Goal: Check status: Check status

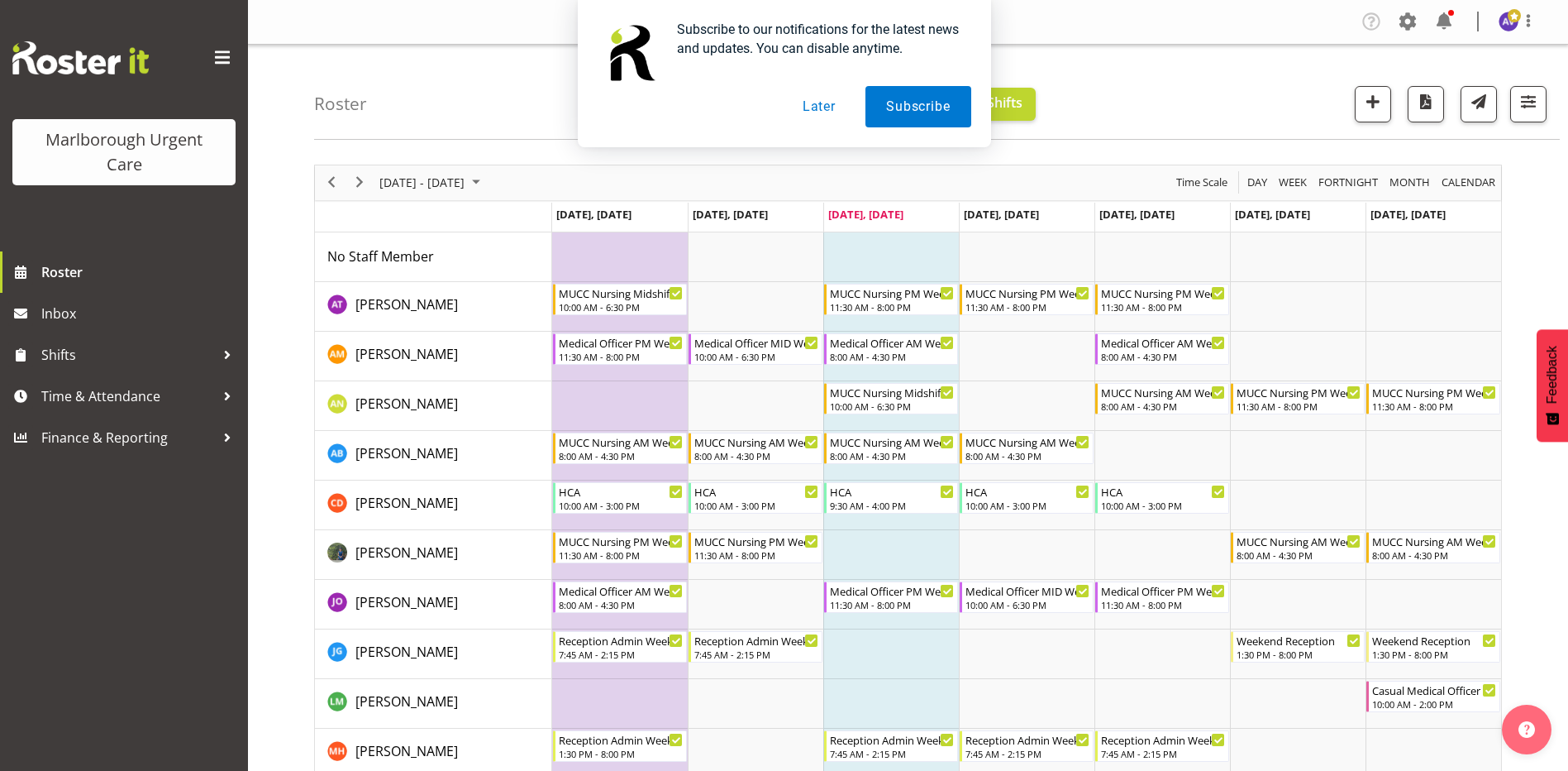
click at [809, 103] on button "Later" at bounding box center [819, 106] width 74 height 41
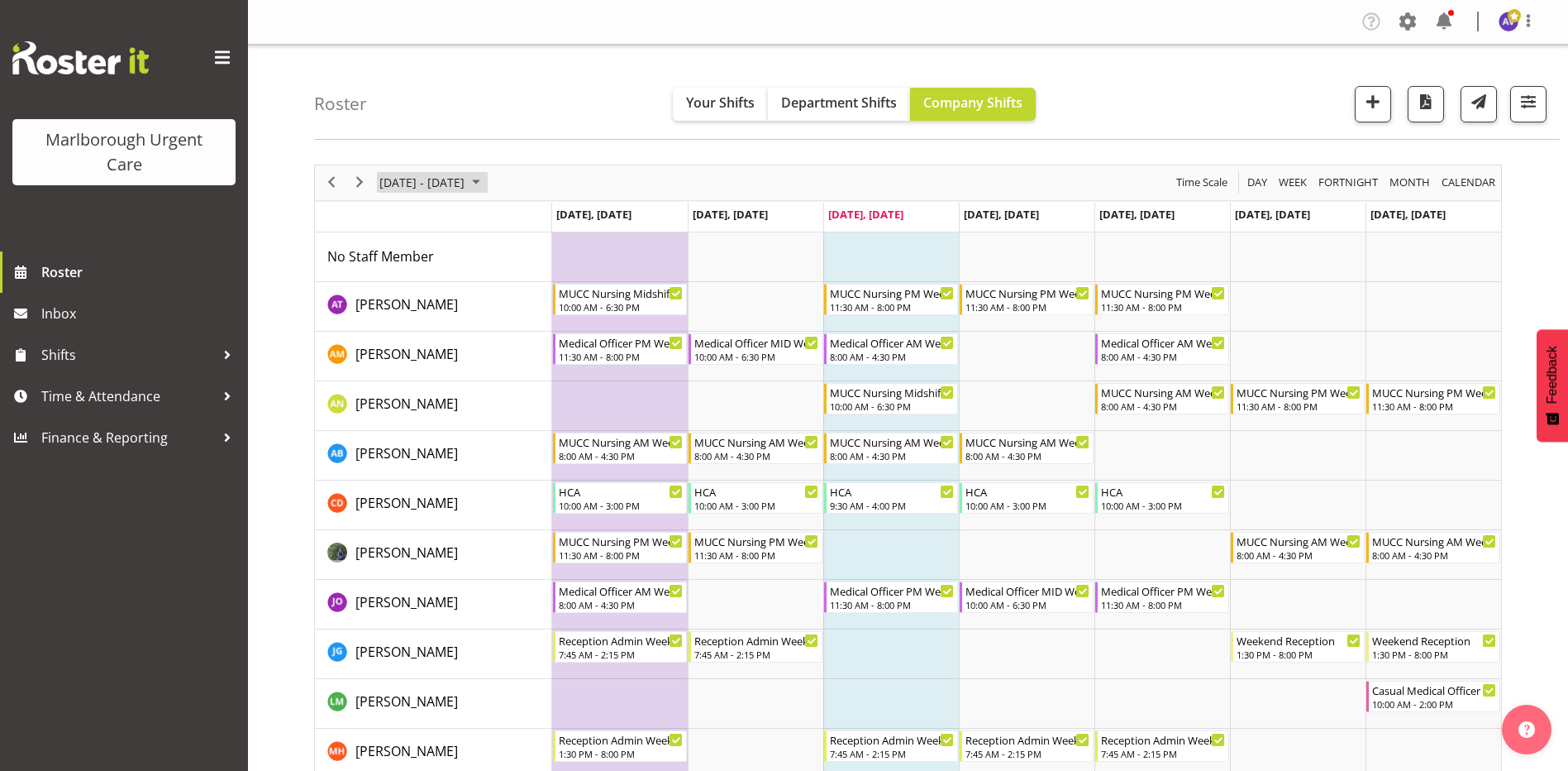
click at [410, 183] on span "[DATE] - [DATE]" at bounding box center [421, 183] width 88 height 21
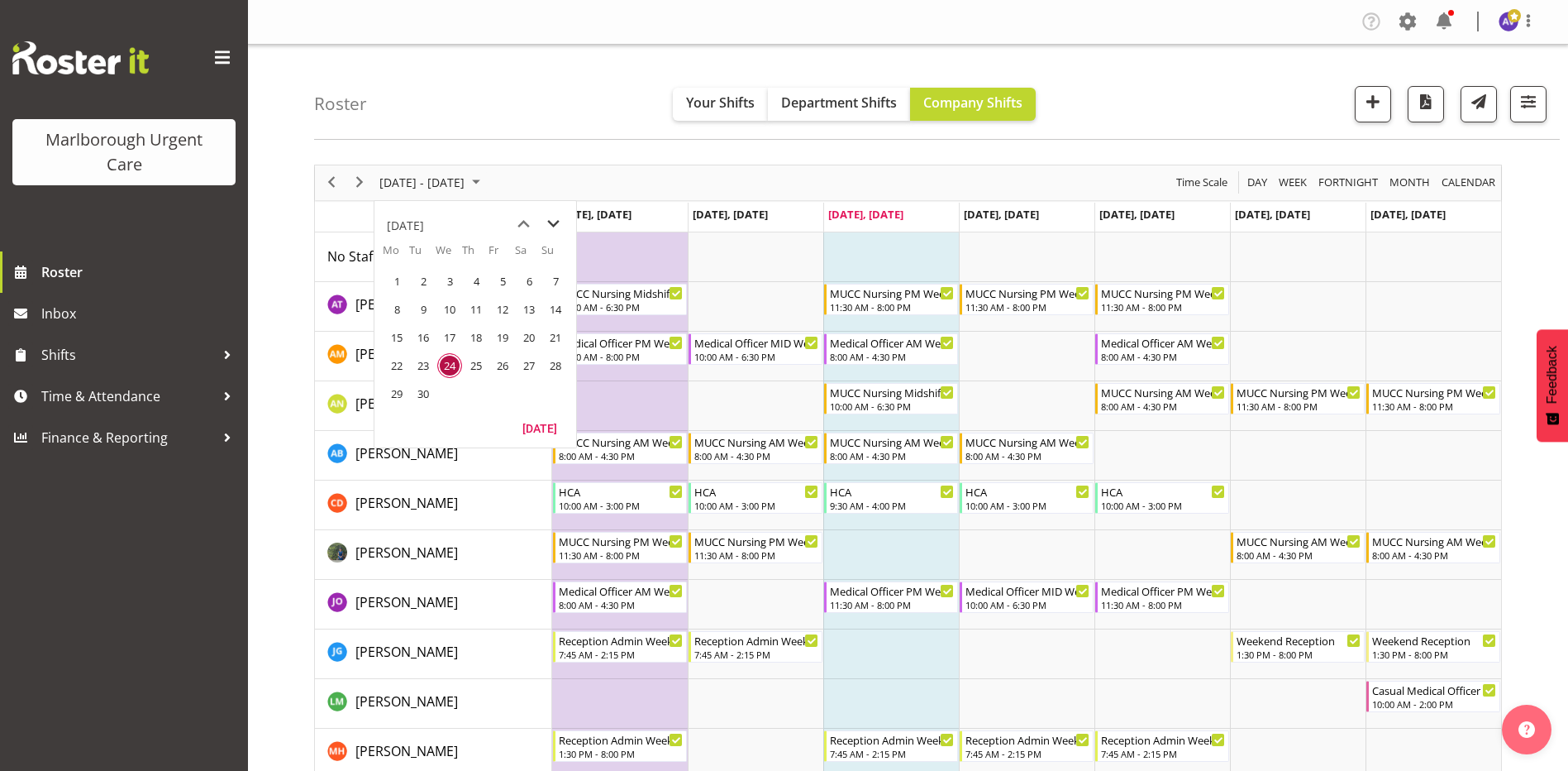
click at [559, 224] on span "next month" at bounding box center [553, 223] width 29 height 29
click at [390, 362] on span "20" at bounding box center [396, 365] width 25 height 25
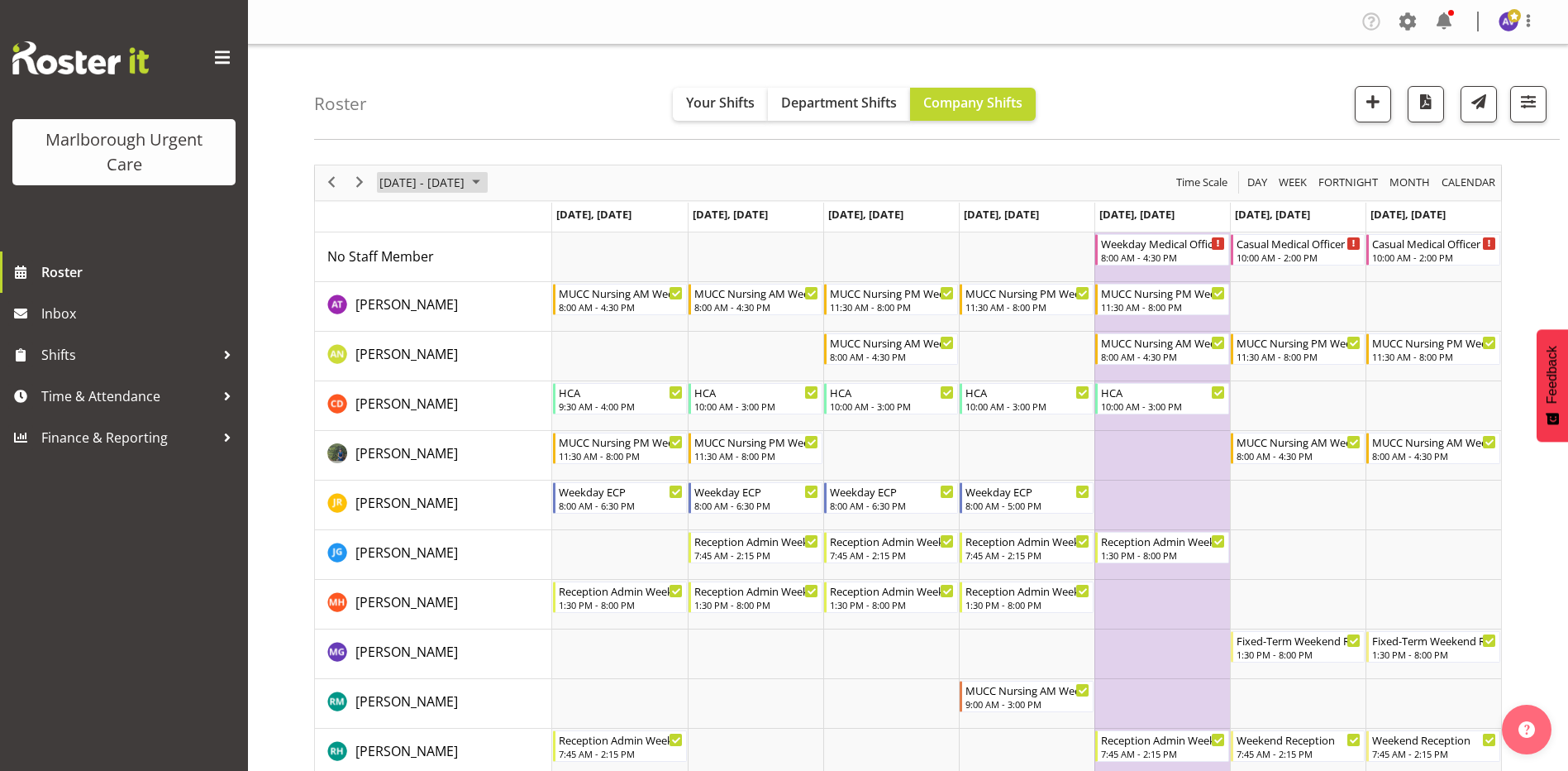
click at [407, 183] on span "[DATE] - [DATE]" at bounding box center [421, 183] width 88 height 21
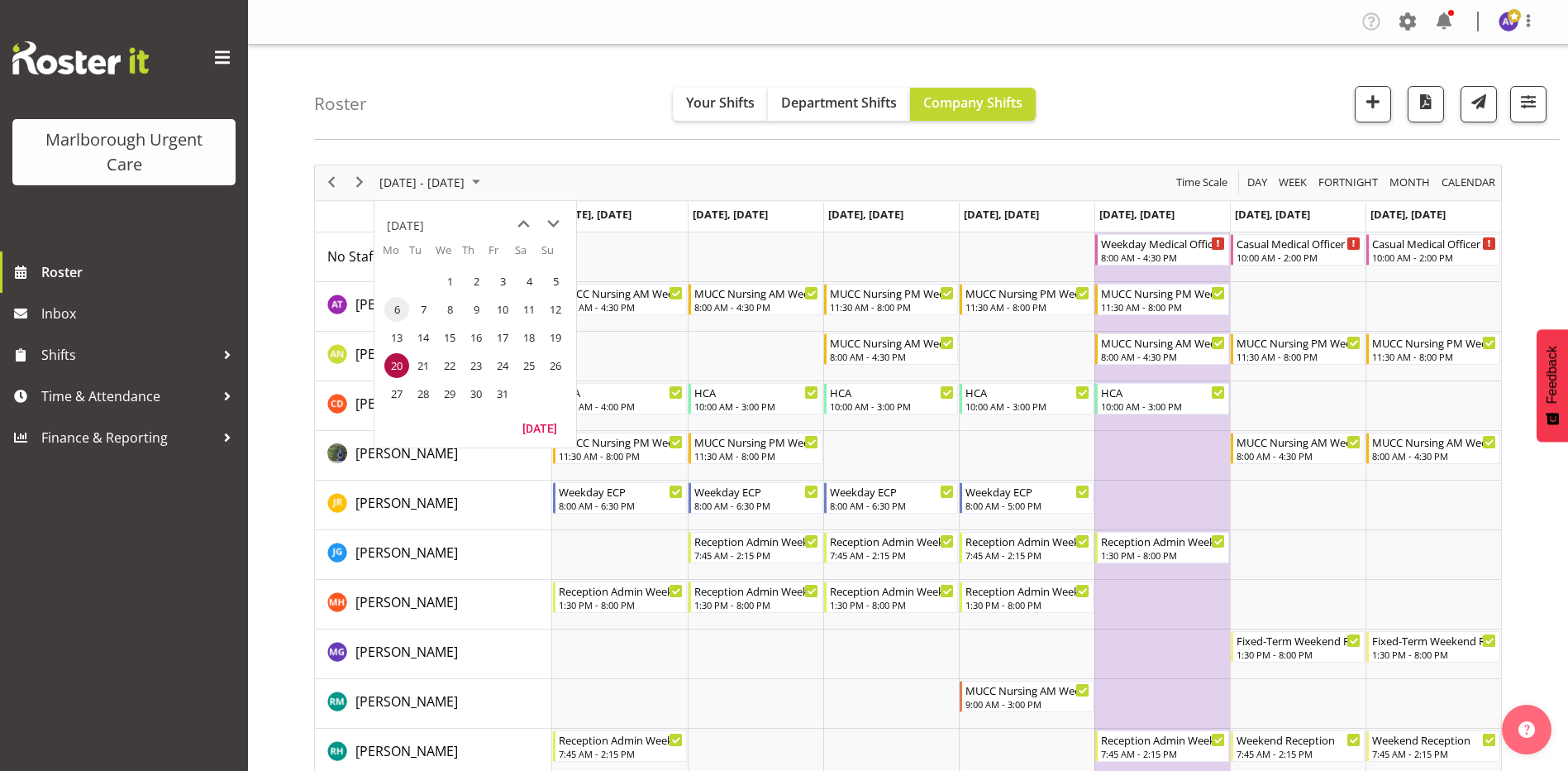
click at [396, 316] on span "6" at bounding box center [396, 309] width 25 height 25
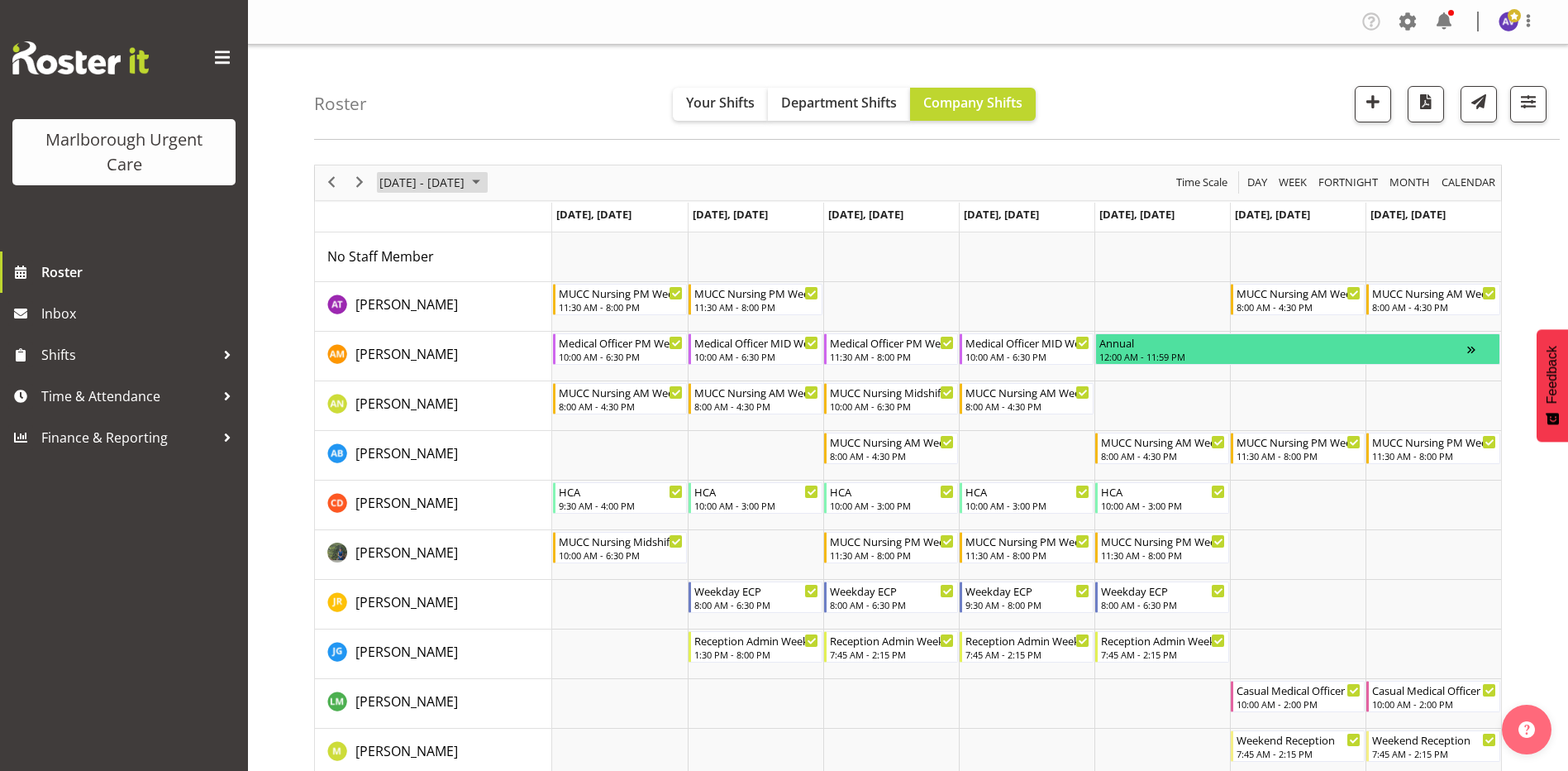
click at [441, 182] on span "[DATE] - [DATE]" at bounding box center [421, 183] width 88 height 21
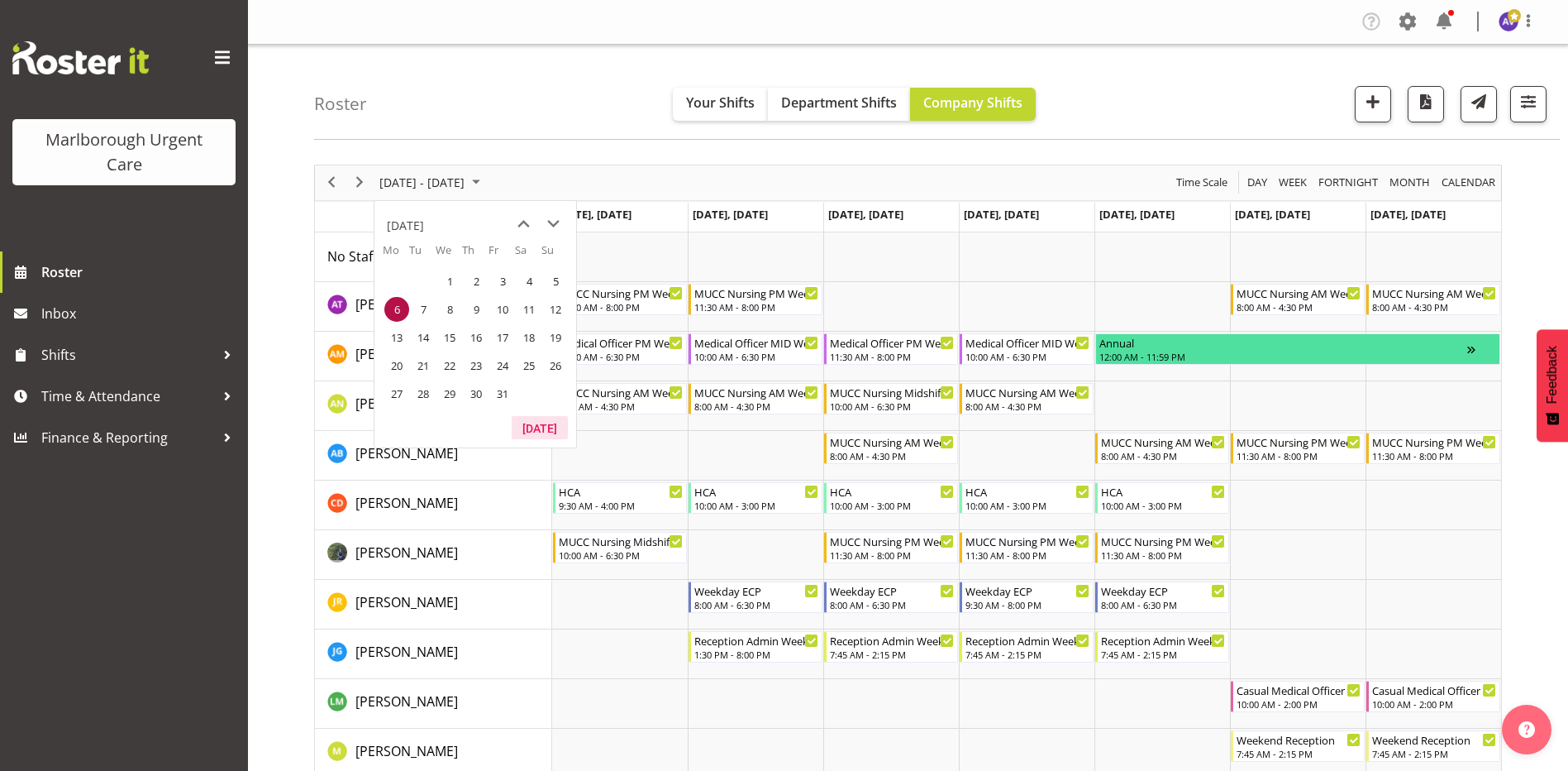
click at [545, 438] on button "[DATE]" at bounding box center [539, 427] width 56 height 23
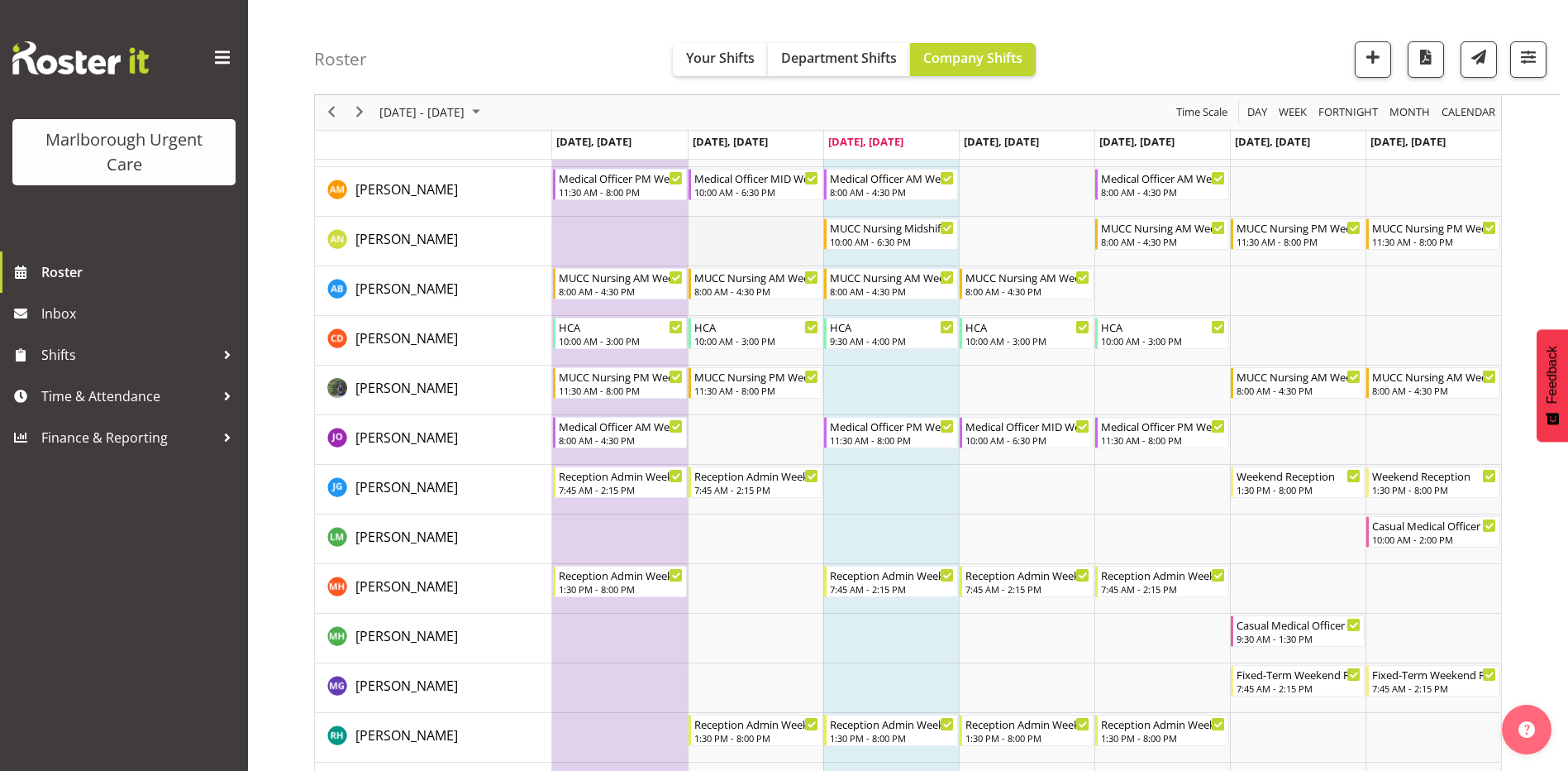
scroll to position [165, 0]
click at [448, 113] on span "[DATE] - [DATE]" at bounding box center [421, 113] width 88 height 21
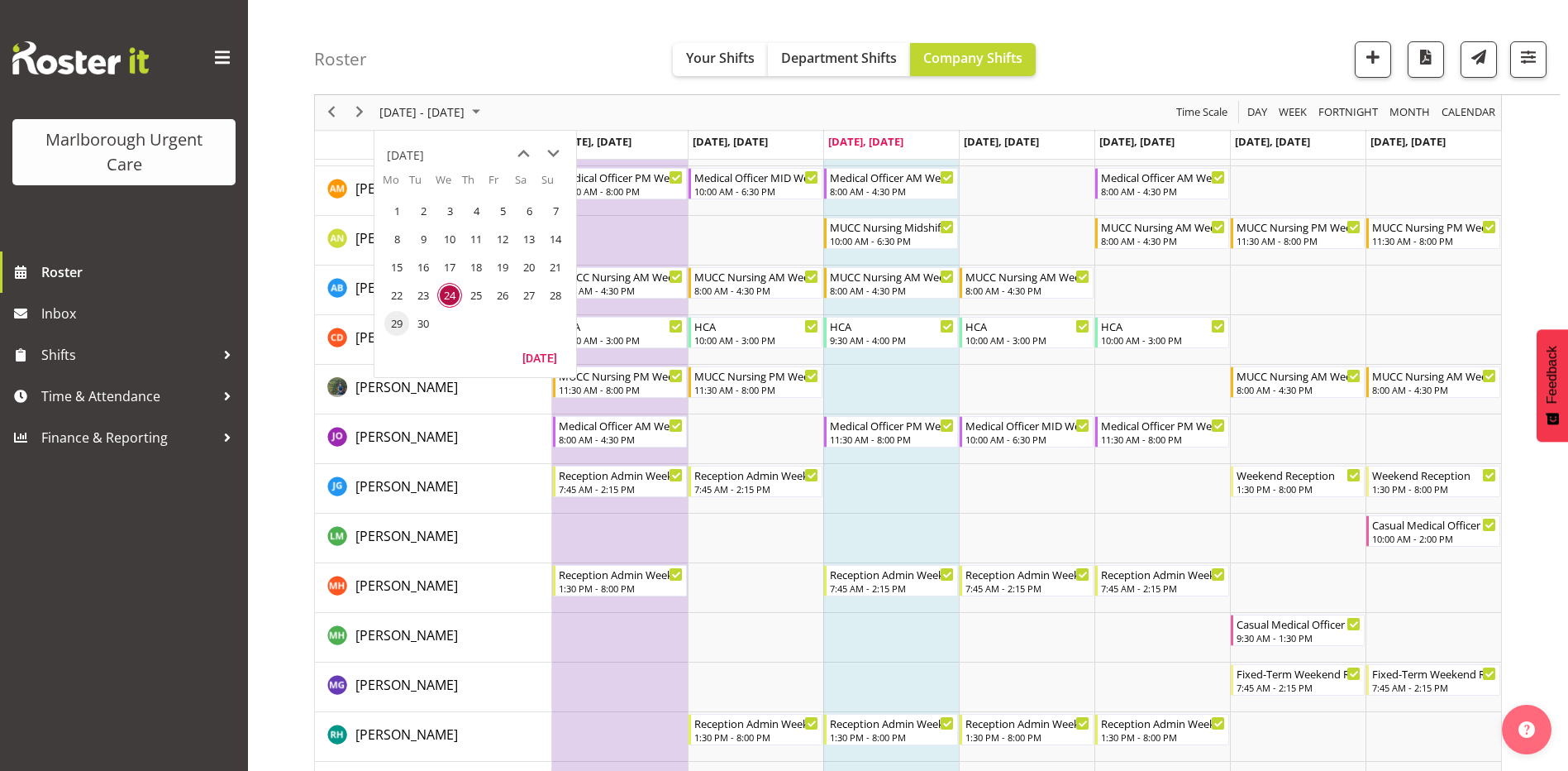
click at [392, 322] on span "29" at bounding box center [396, 323] width 25 height 25
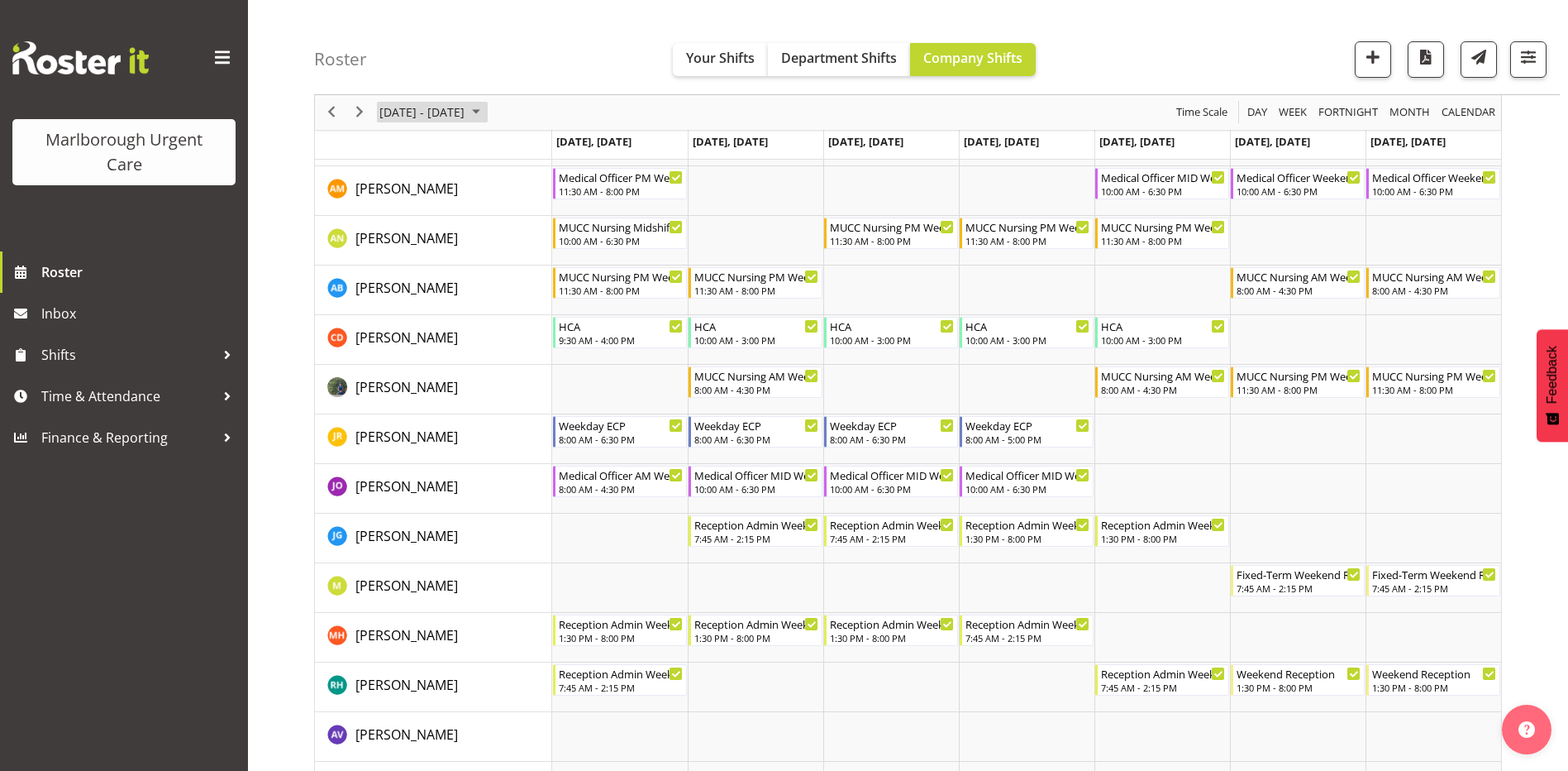
click at [466, 113] on span "[DATE] - [DATE]" at bounding box center [421, 113] width 88 height 21
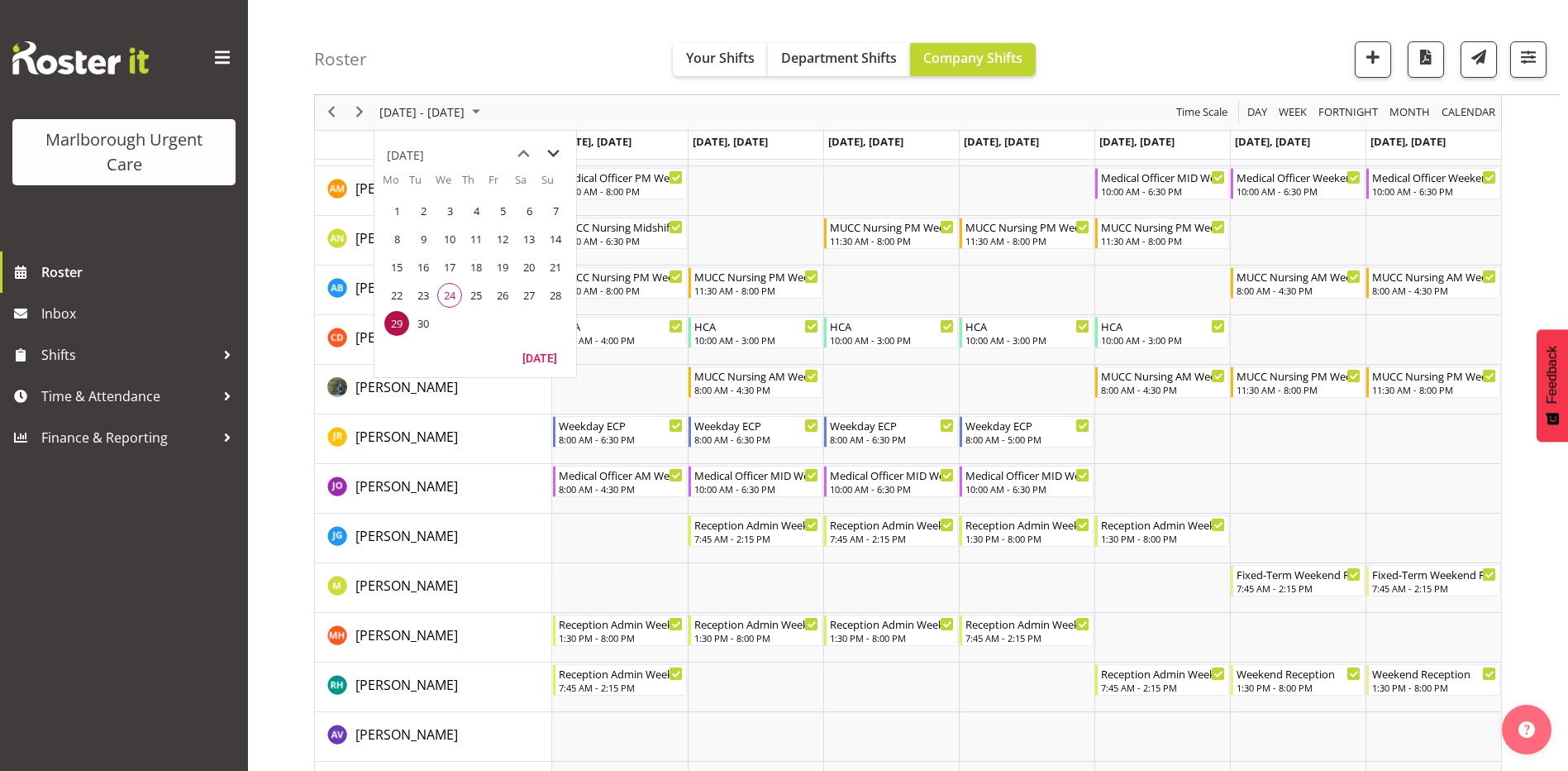
click at [552, 145] on span "next month" at bounding box center [553, 153] width 29 height 29
click at [386, 236] on span "6" at bounding box center [396, 239] width 25 height 25
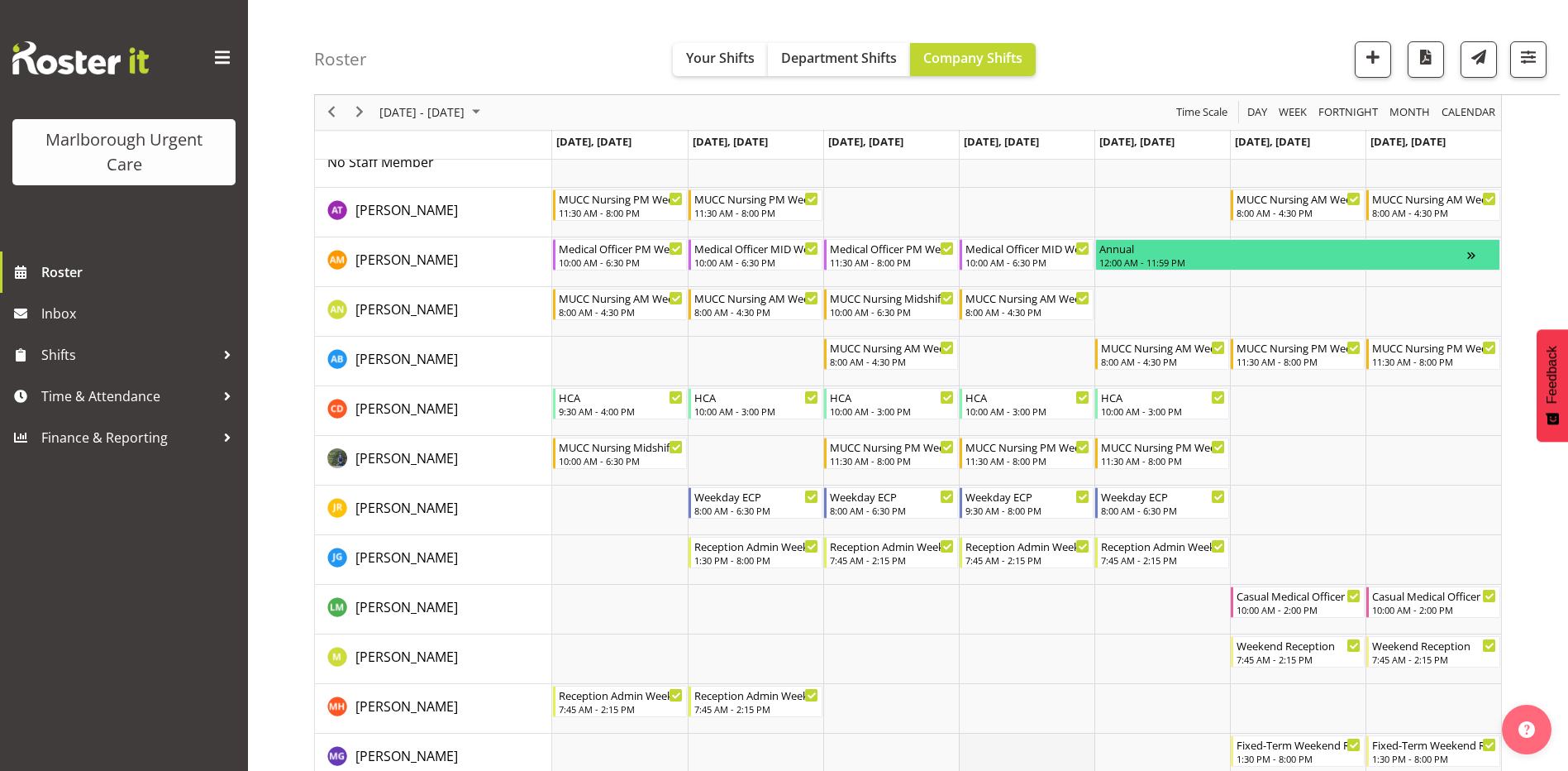
scroll to position [83, 0]
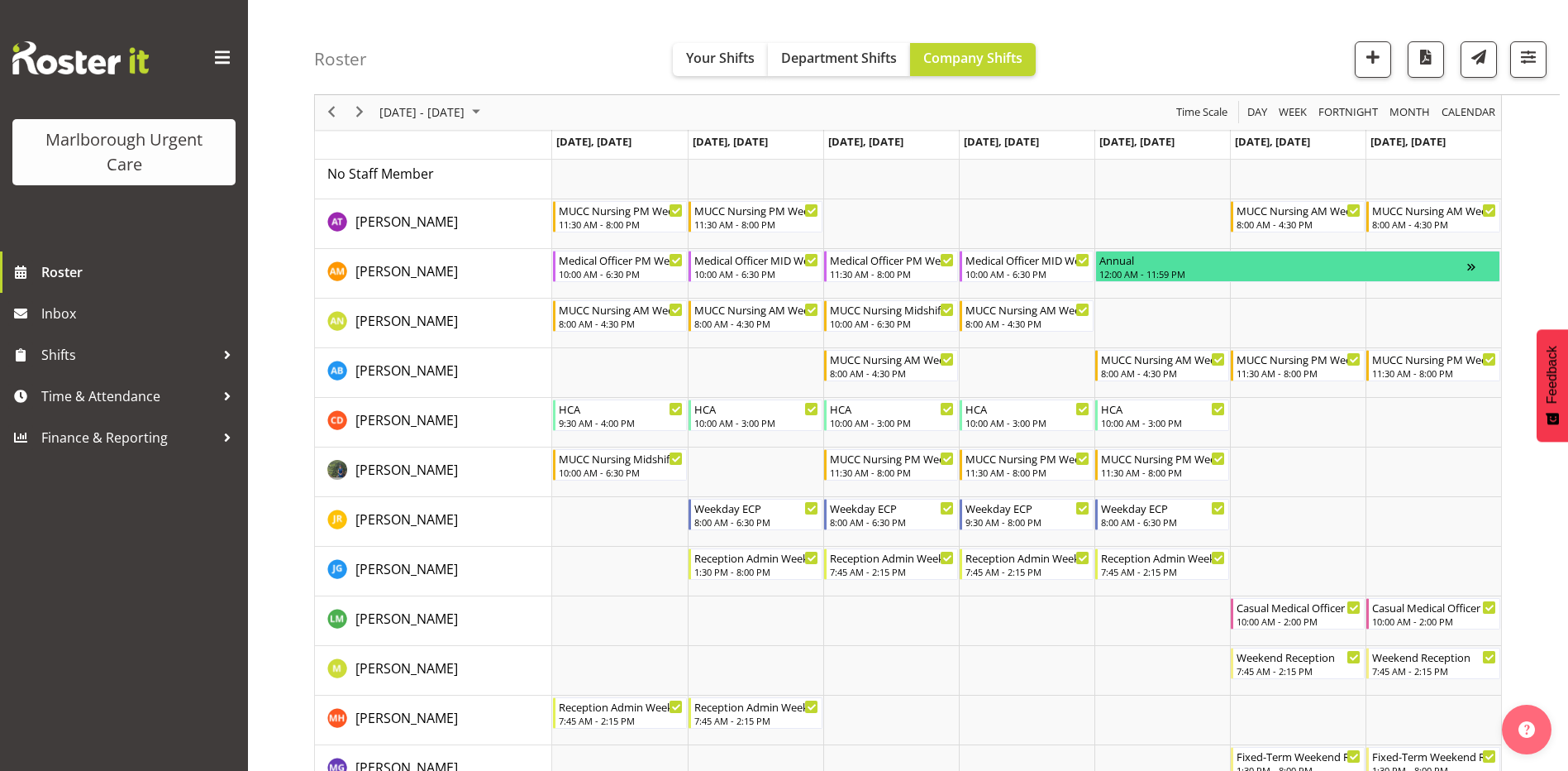
click at [446, 98] on div "[DATE] - [DATE]" at bounding box center [431, 112] width 117 height 35
click at [482, 20] on div "Roster Your Shifts Department Shifts Company Shifts All Locations [GEOGRAPHIC_D…" at bounding box center [936, 48] width 1246 height 95
click at [466, 112] on span "[DATE] - [DATE]" at bounding box center [421, 113] width 88 height 21
click at [404, 270] on span "13" at bounding box center [396, 267] width 25 height 25
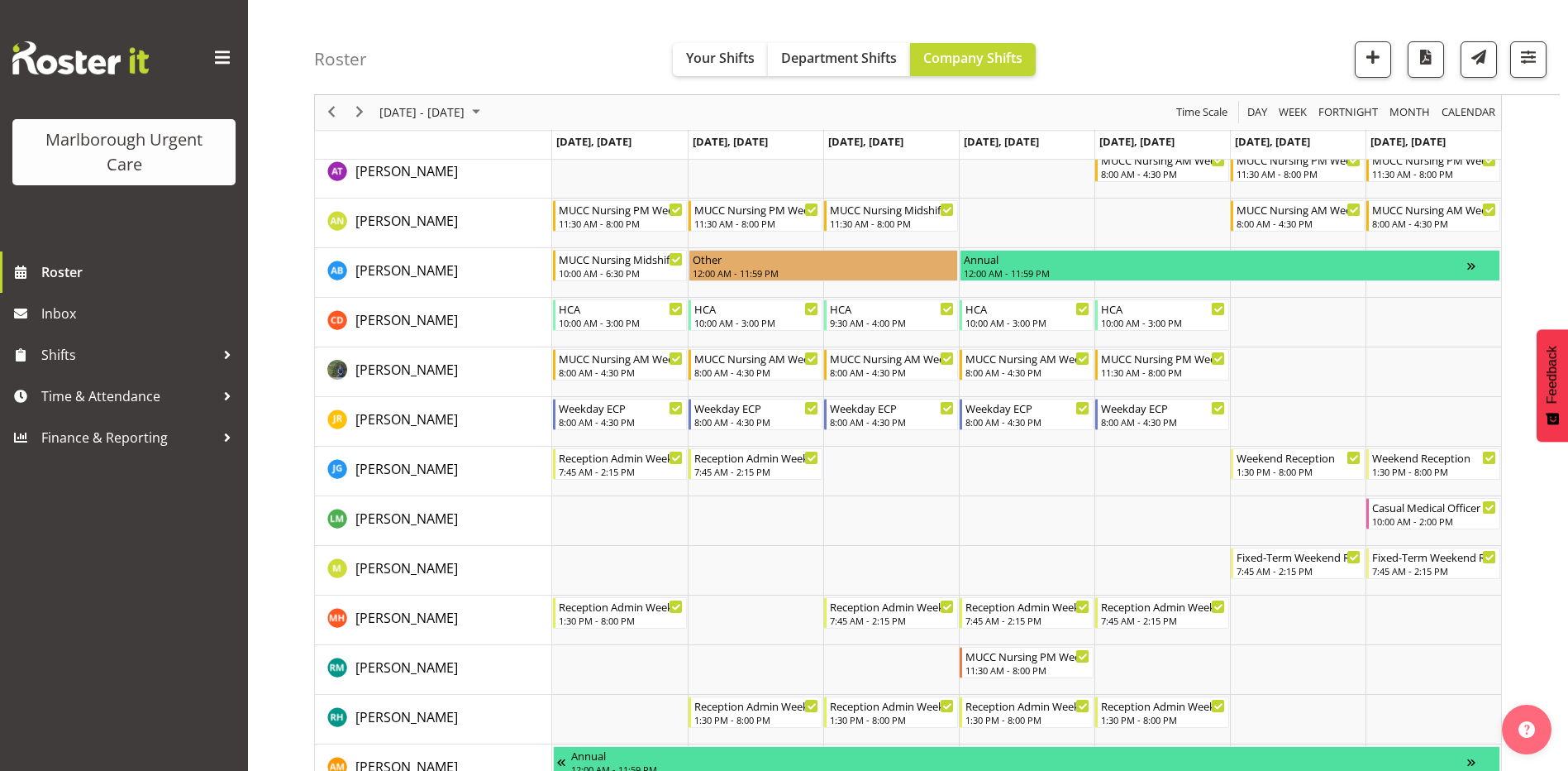
scroll to position [165, 0]
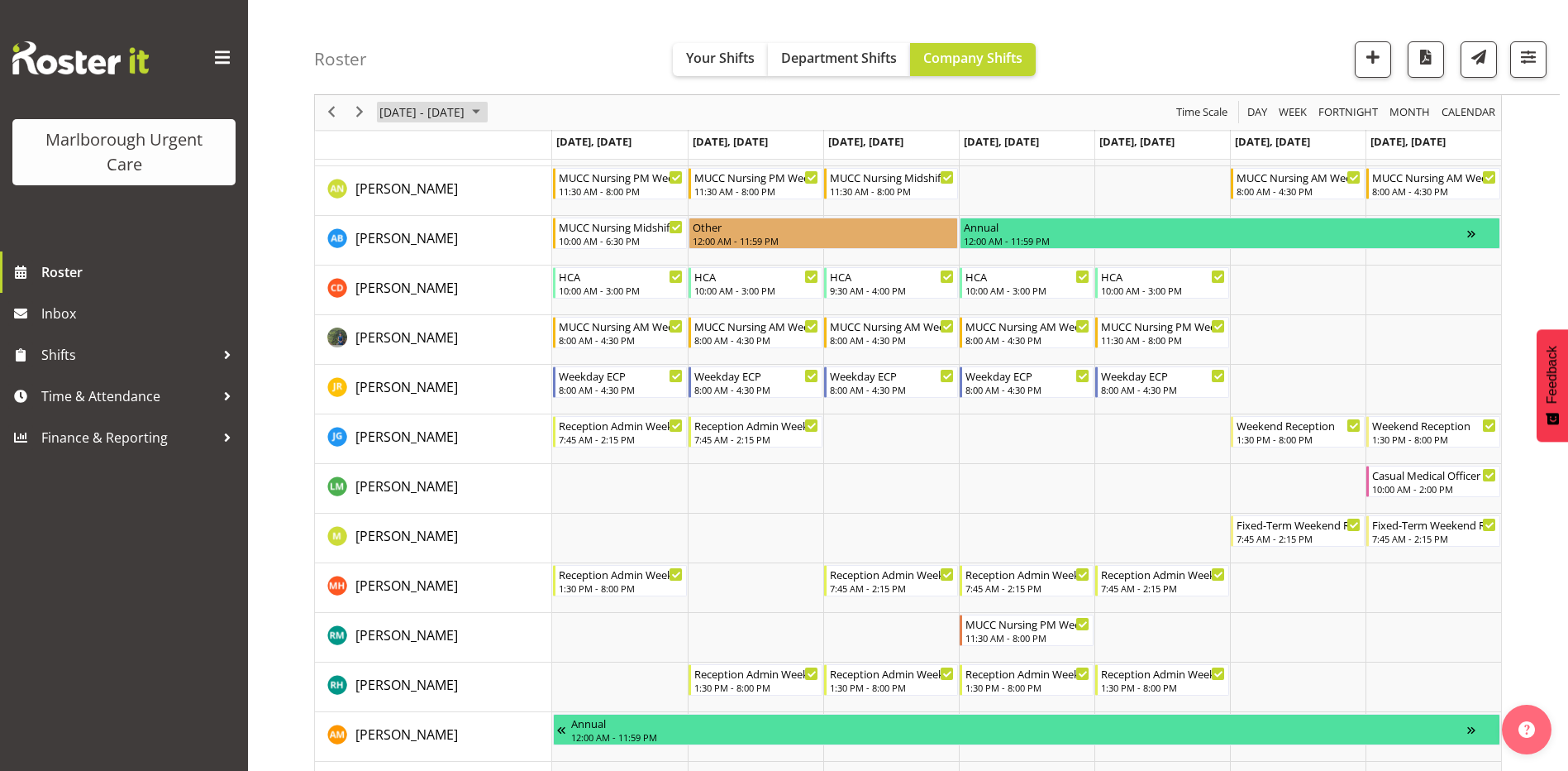
click at [461, 106] on span "[DATE] - [DATE]" at bounding box center [421, 113] width 88 height 21
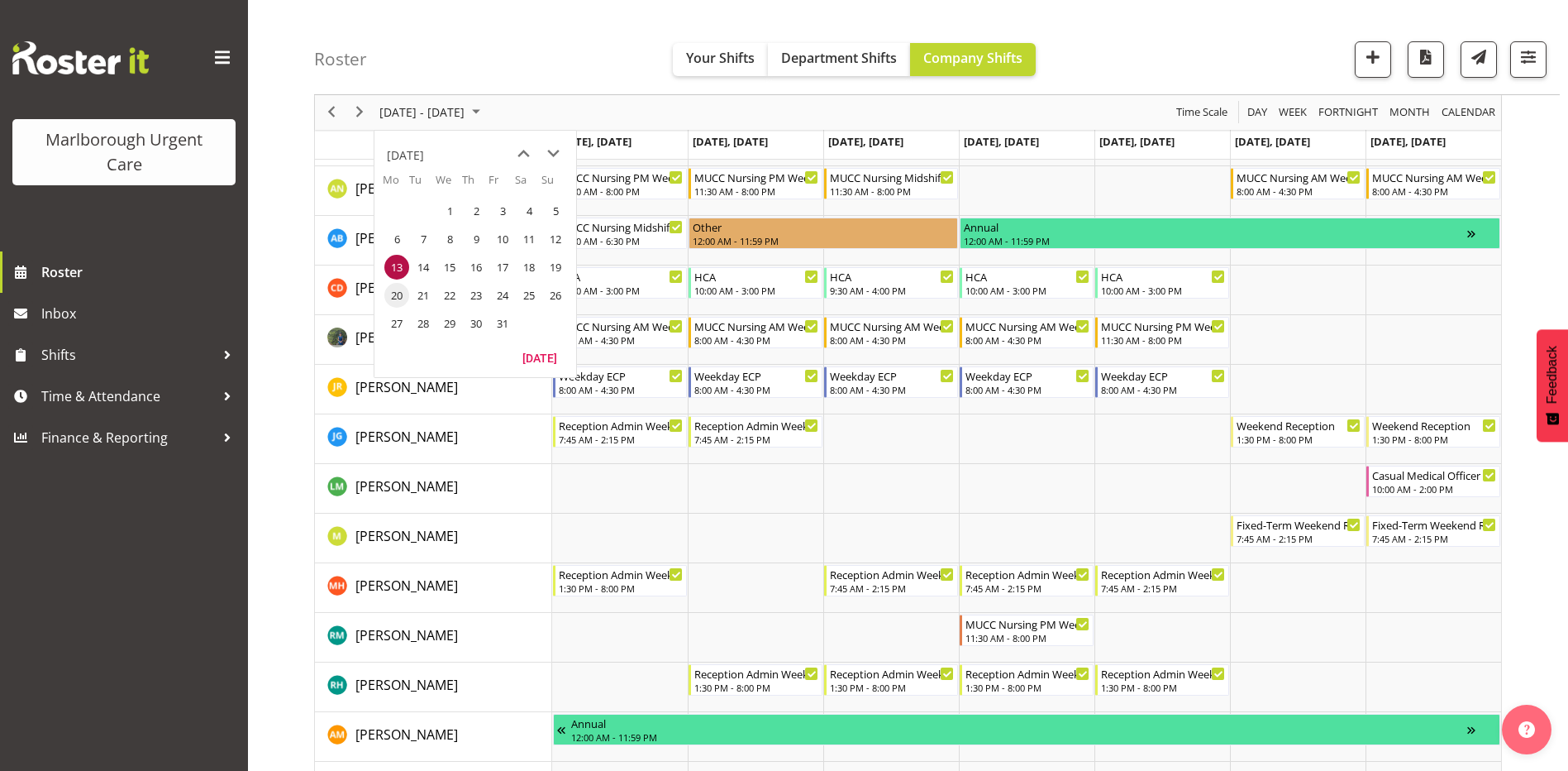
click at [395, 289] on span "20" at bounding box center [396, 295] width 25 height 25
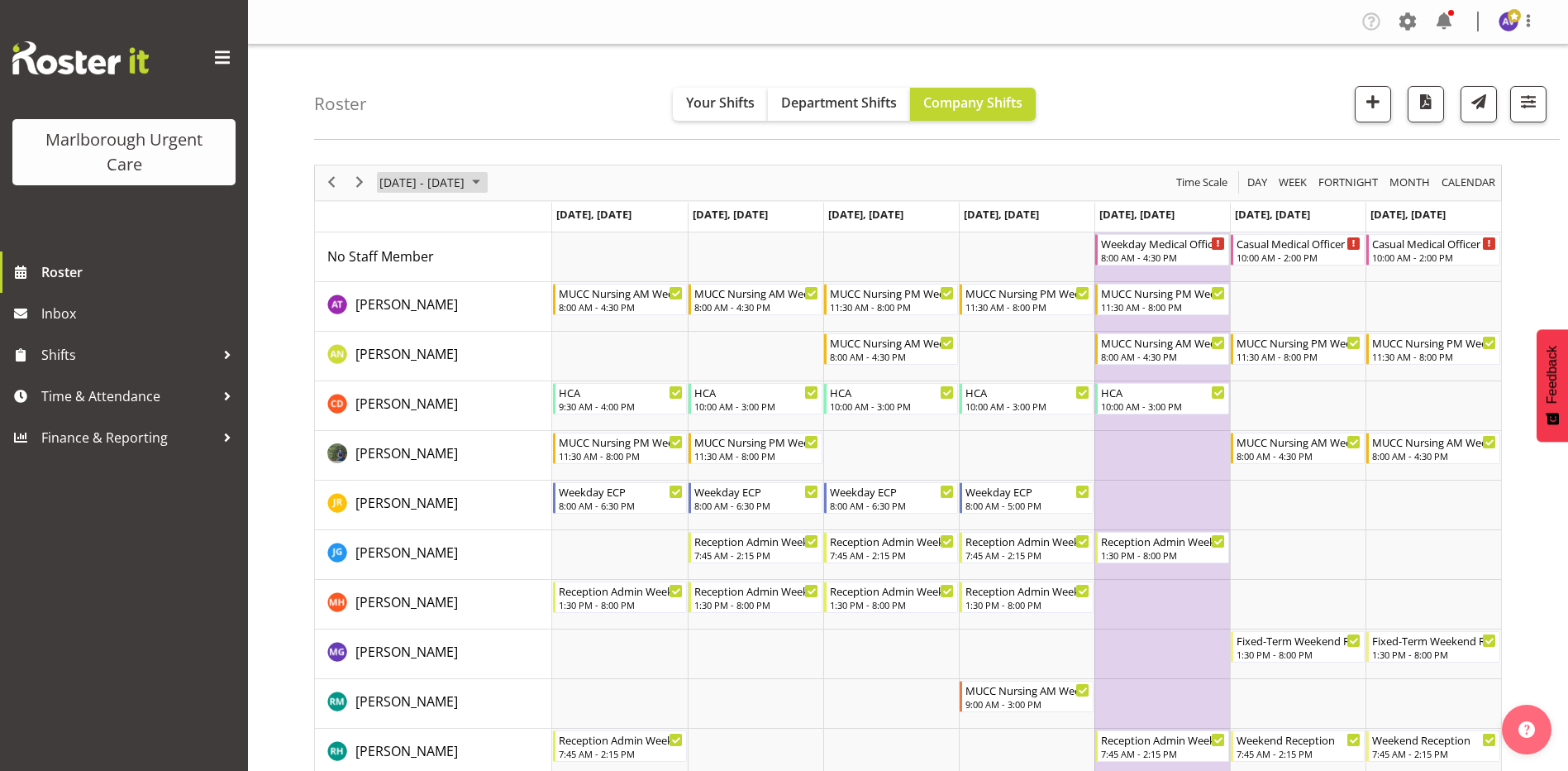
click at [450, 189] on span "[DATE] - [DATE]" at bounding box center [421, 183] width 88 height 21
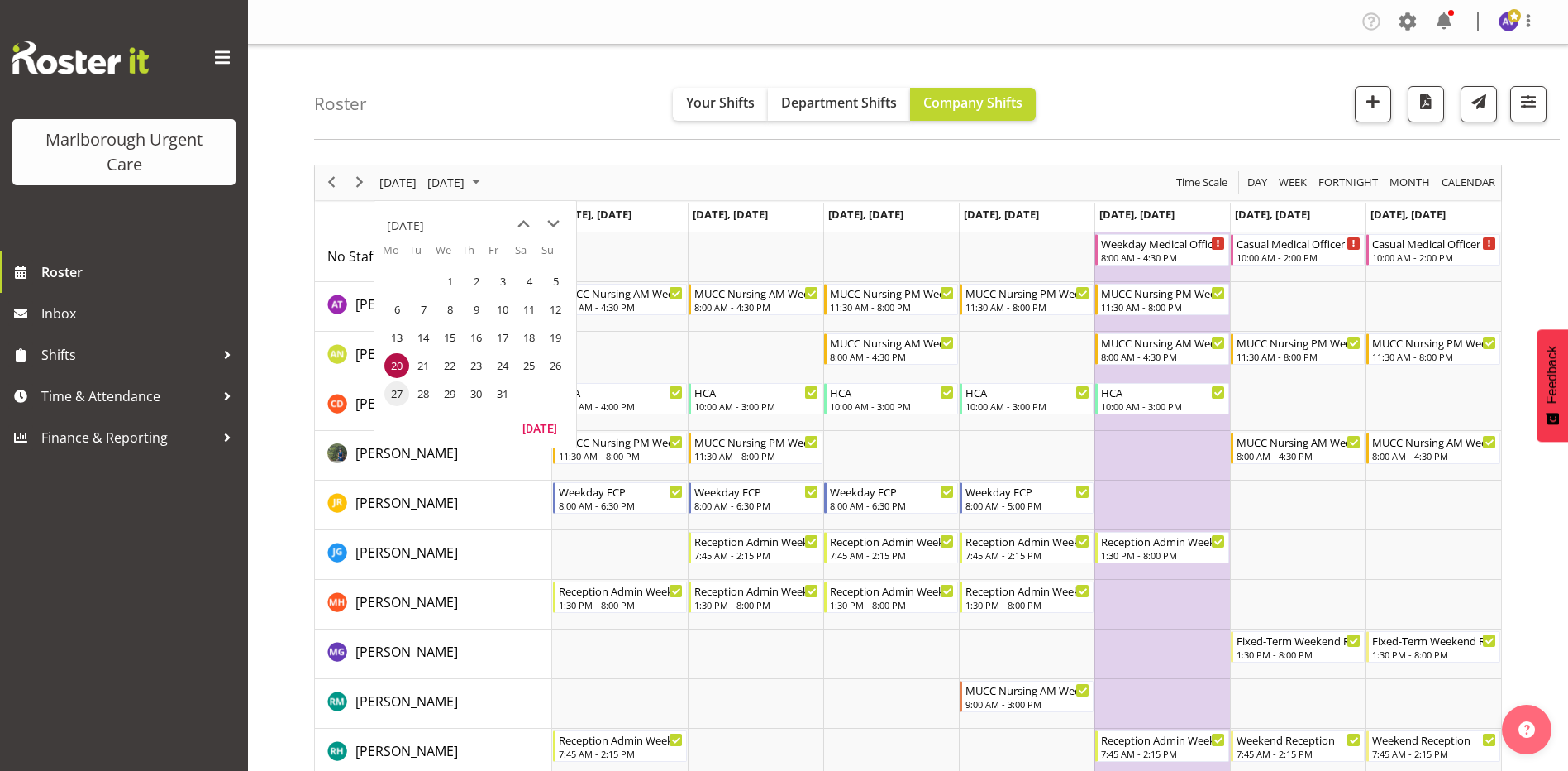
click at [396, 386] on span "27" at bounding box center [396, 394] width 25 height 25
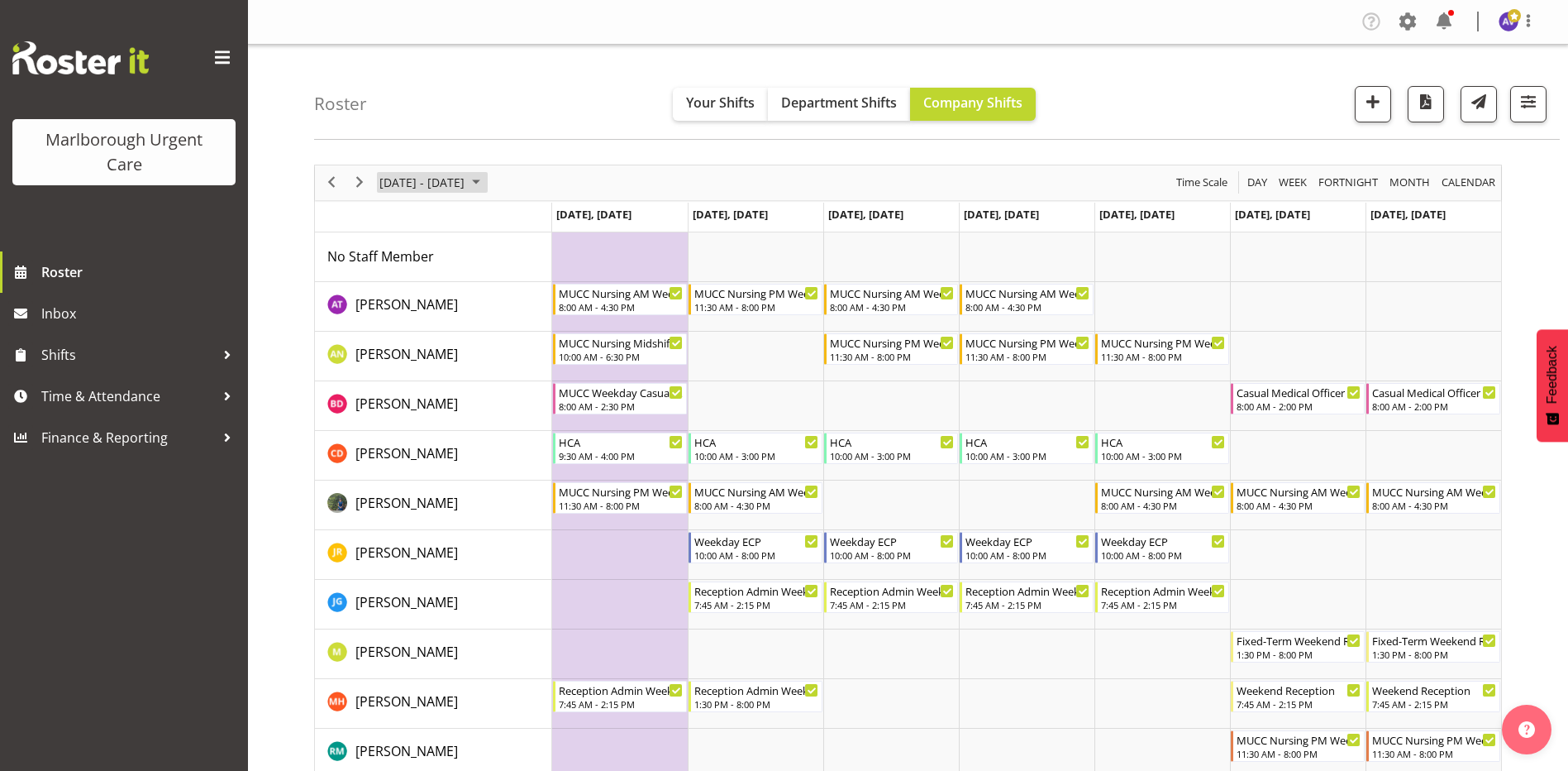
click at [425, 182] on span "[DATE] - [DATE]" at bounding box center [421, 183] width 88 height 21
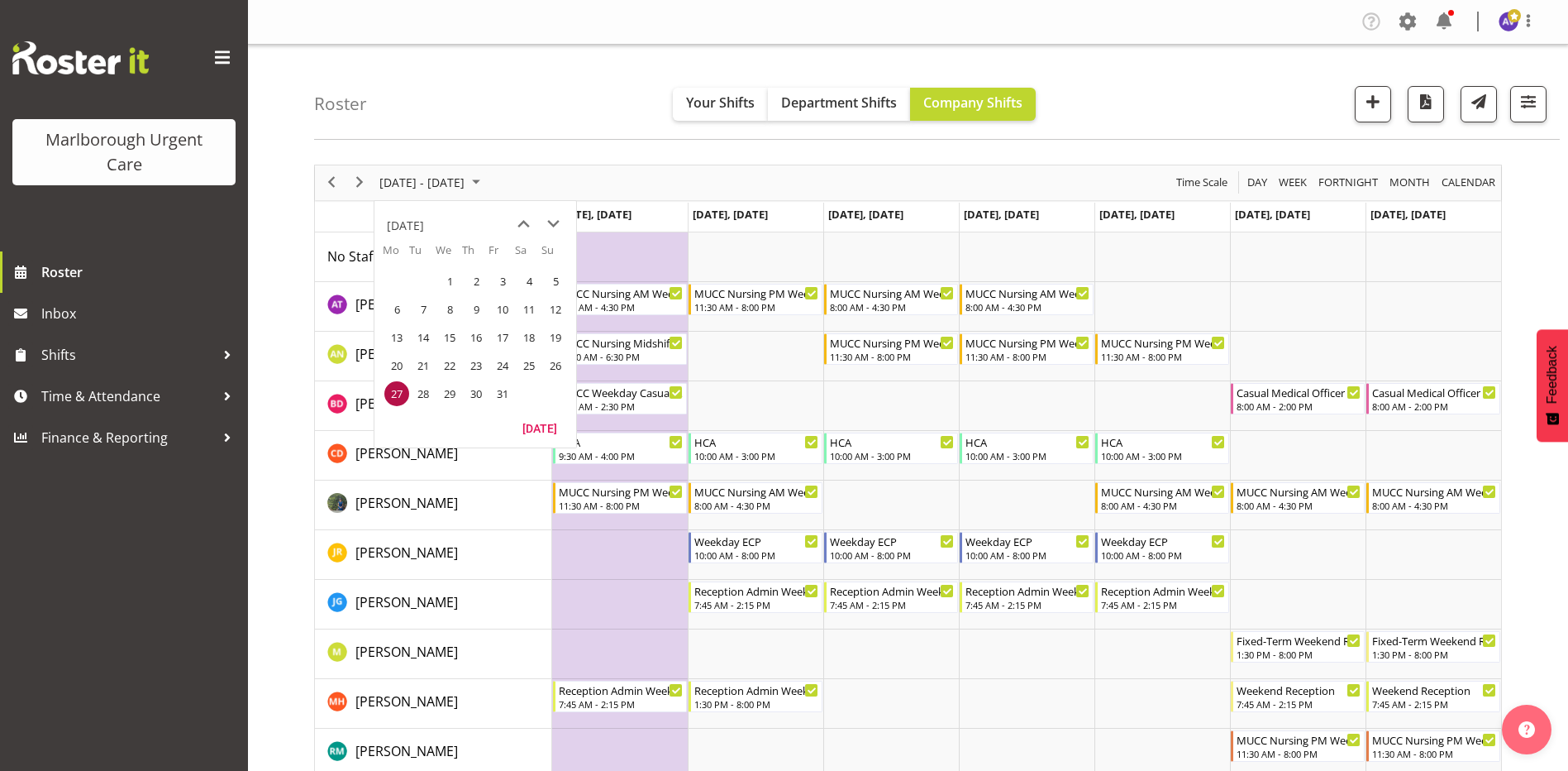
click at [530, 364] on span "25" at bounding box center [529, 365] width 25 height 25
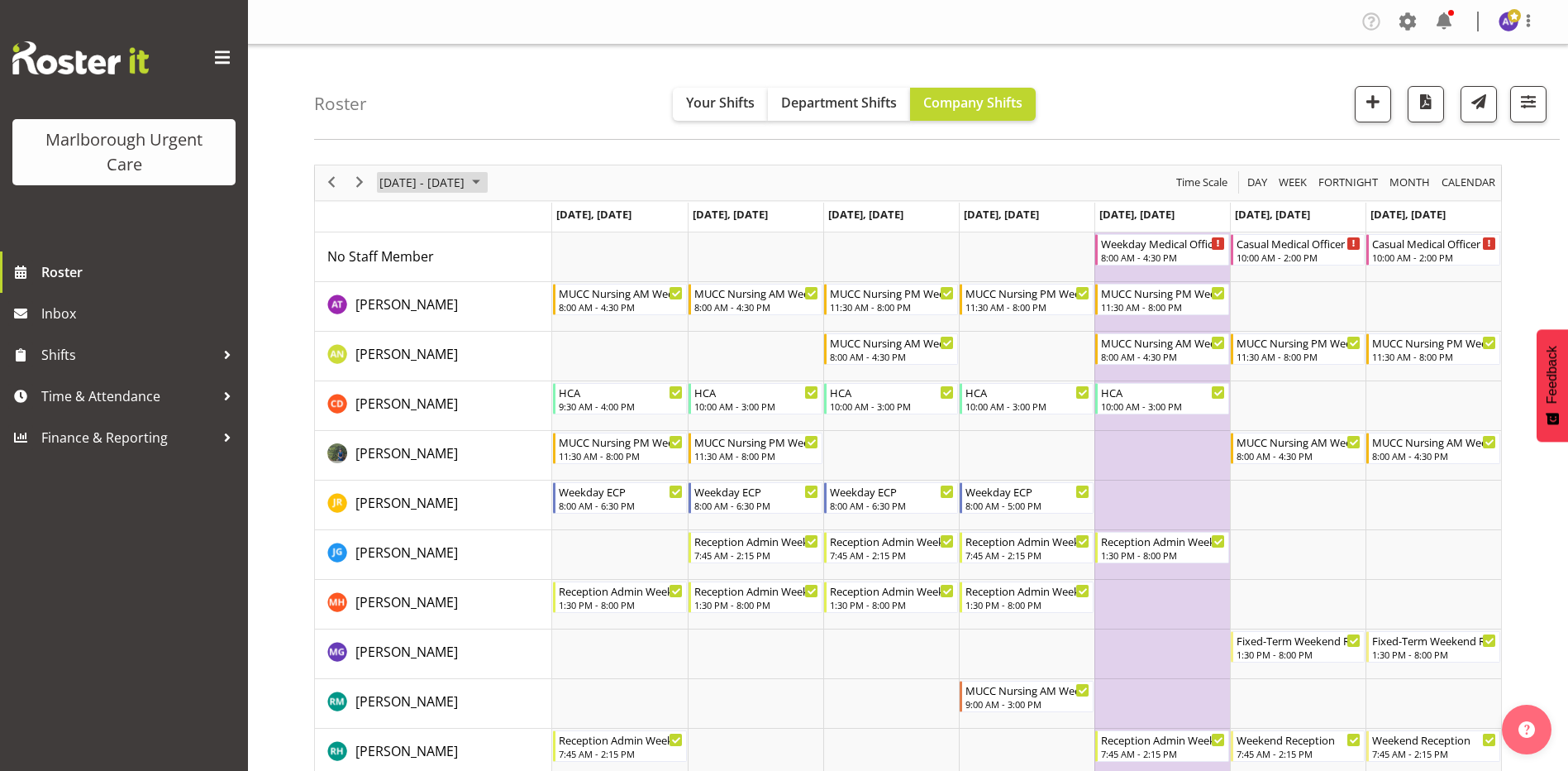
click at [398, 180] on span "[DATE] - [DATE]" at bounding box center [421, 183] width 88 height 21
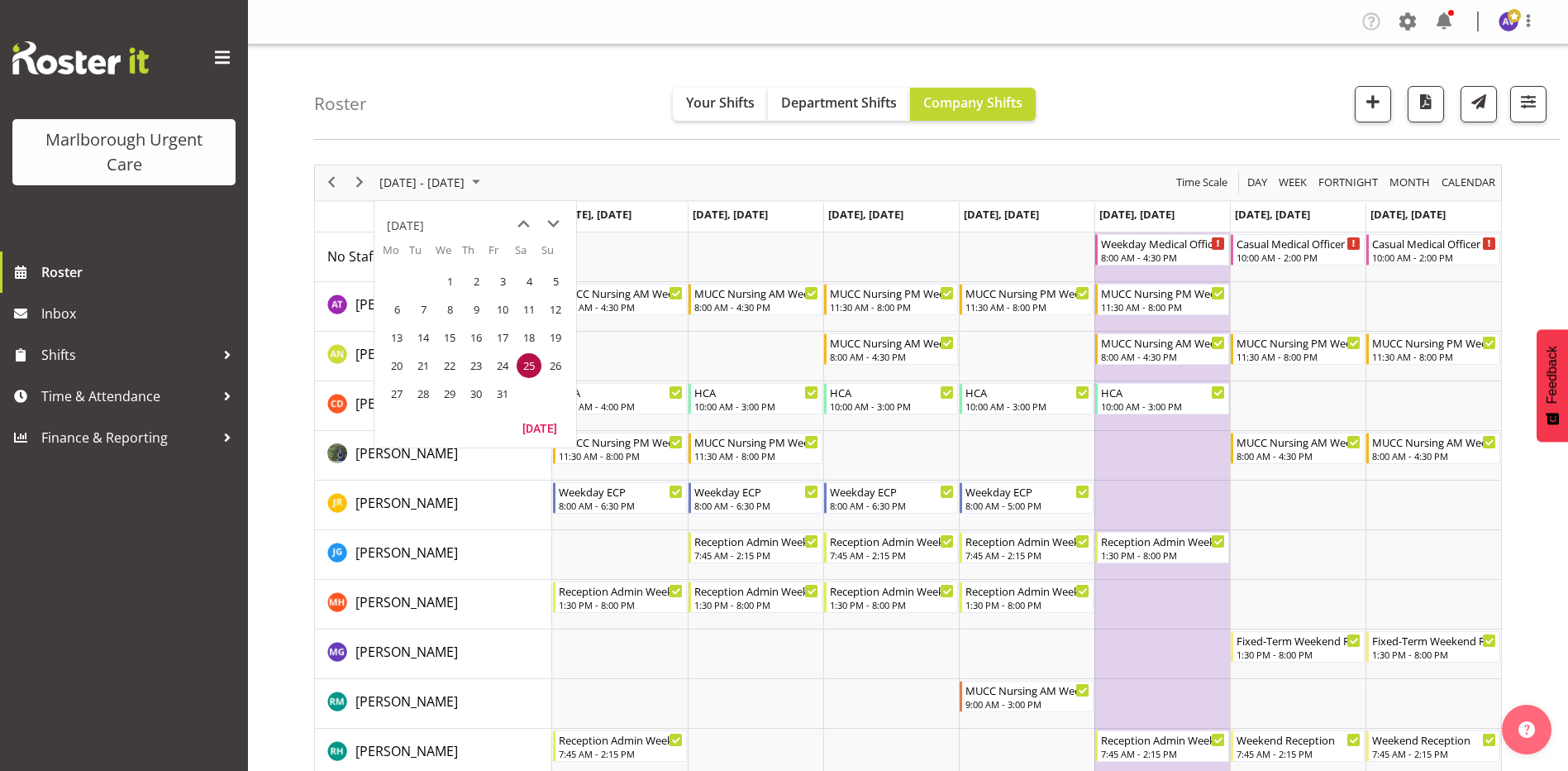
click at [441, 130] on div "Roster Your Shifts Department Shifts Company Shifts All Locations [GEOGRAPHIC_D…" at bounding box center [936, 92] width 1246 height 95
click at [1295, 244] on div "Casual Medical Officer Weekend" at bounding box center [1298, 241] width 124 height 16
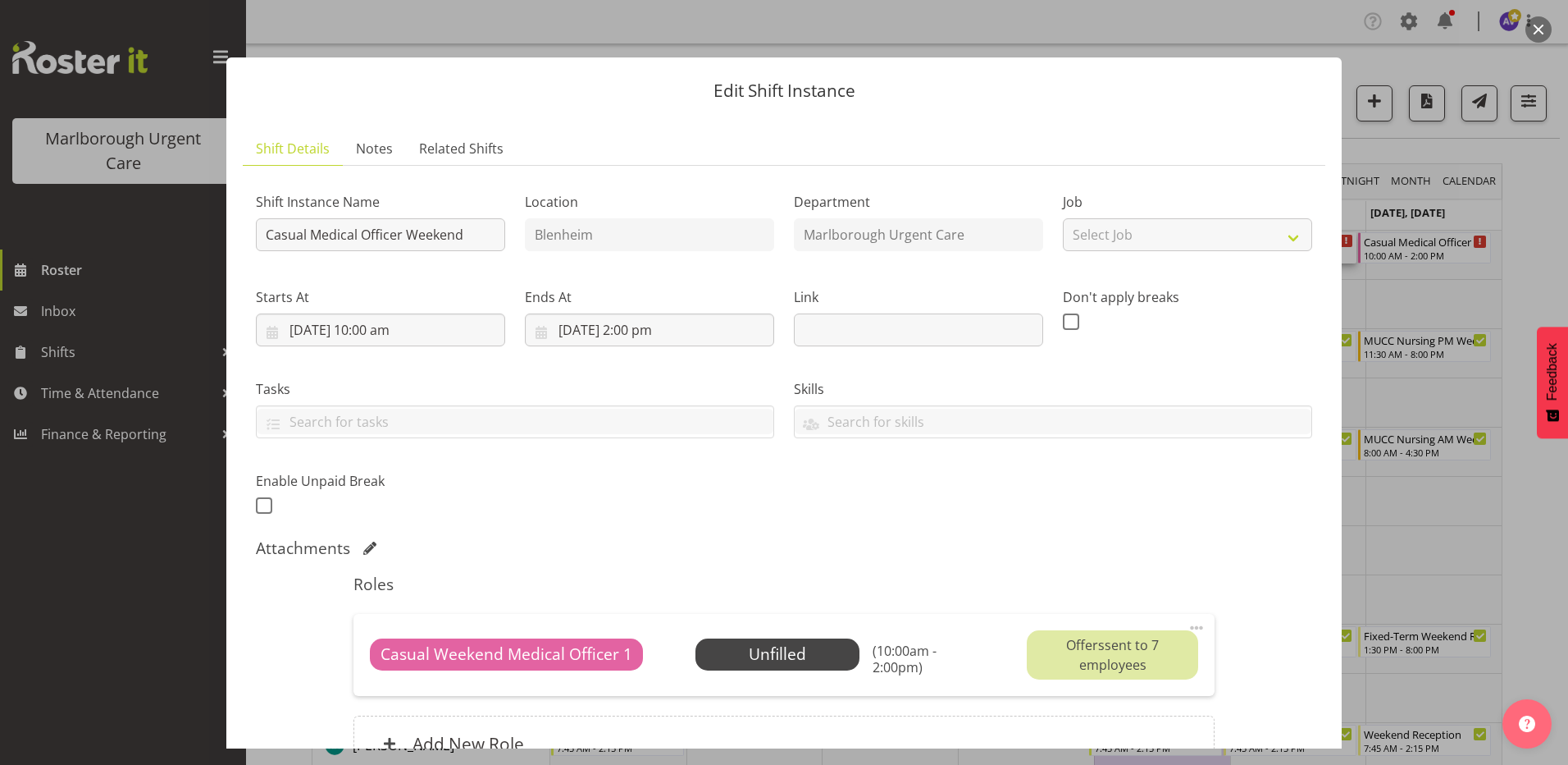
click at [1535, 24] on button "button" at bounding box center [1539, 29] width 26 height 26
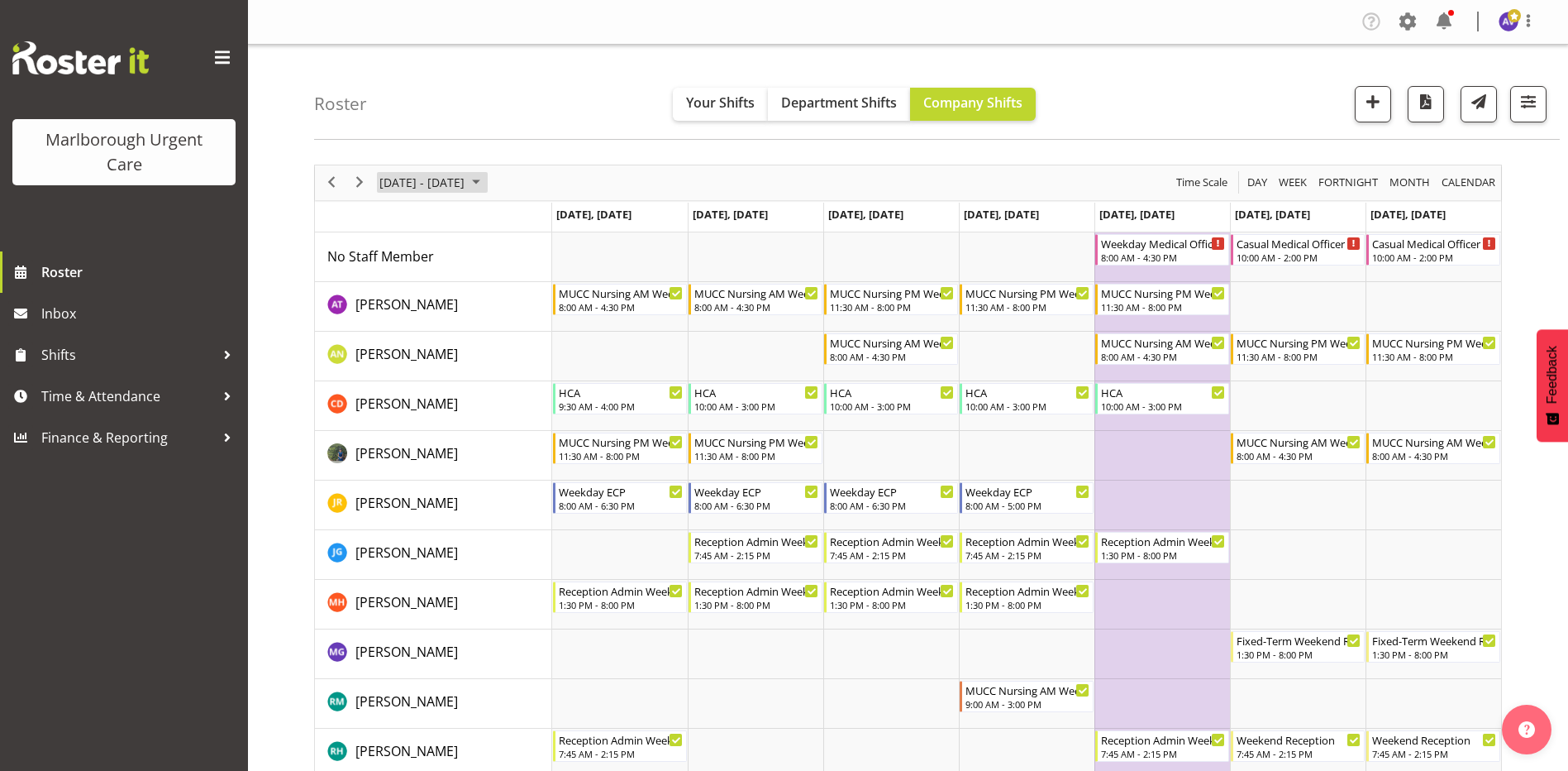
click at [443, 187] on span "[DATE] - [DATE]" at bounding box center [421, 183] width 88 height 21
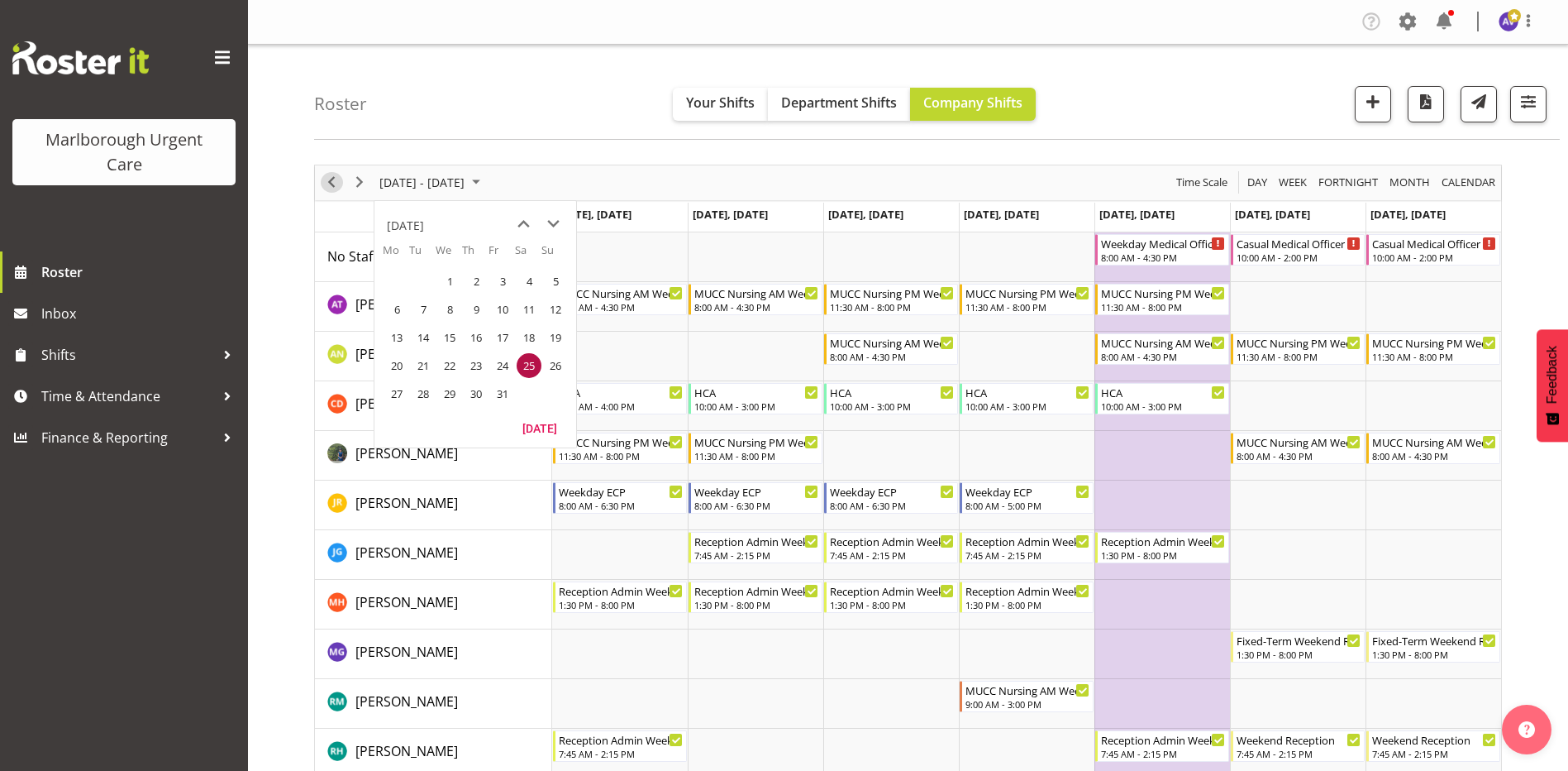
click at [324, 176] on span "Previous" at bounding box center [331, 183] width 20 height 21
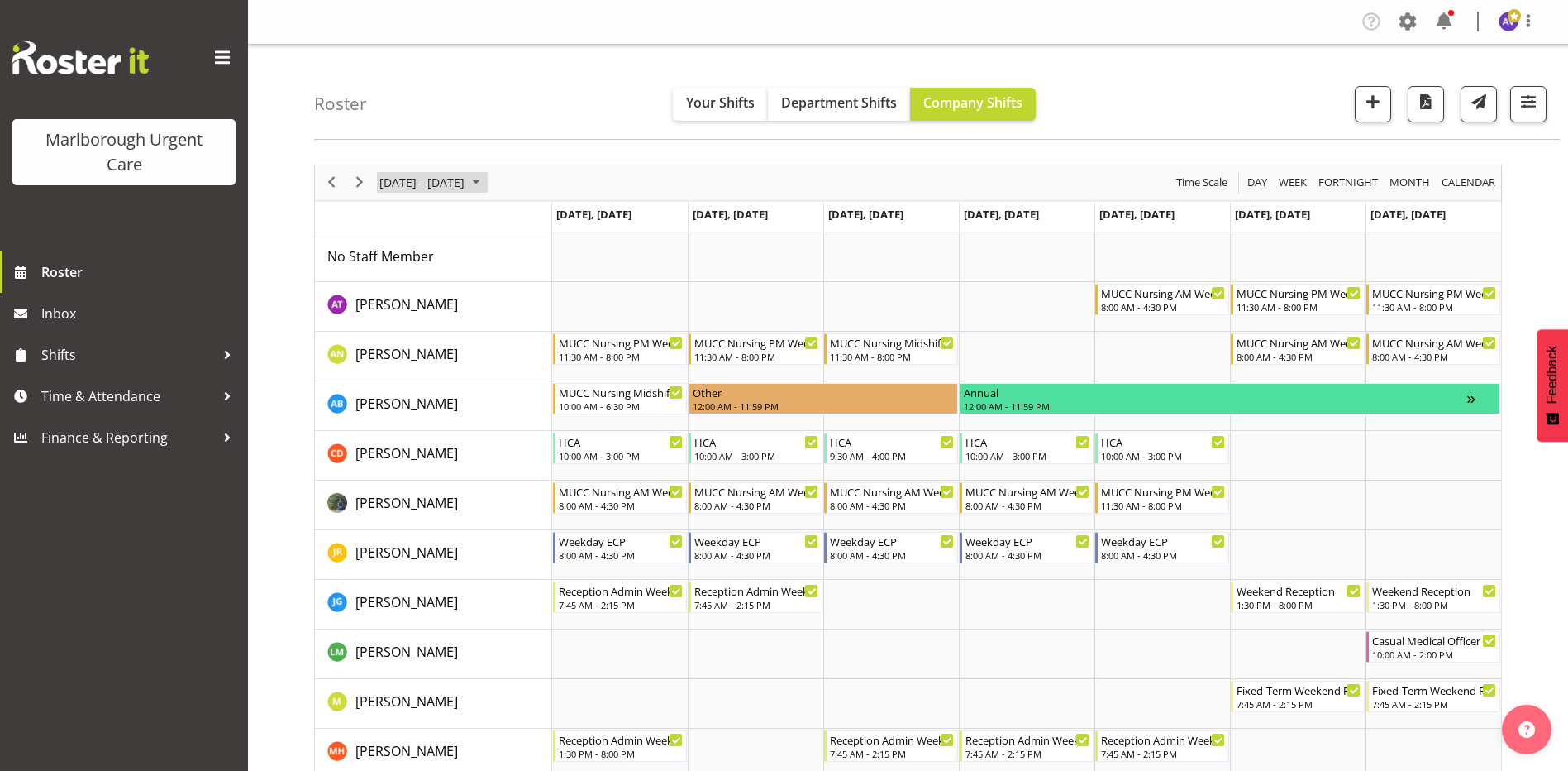
click at [466, 184] on span "[DATE] - [DATE]" at bounding box center [421, 183] width 88 height 21
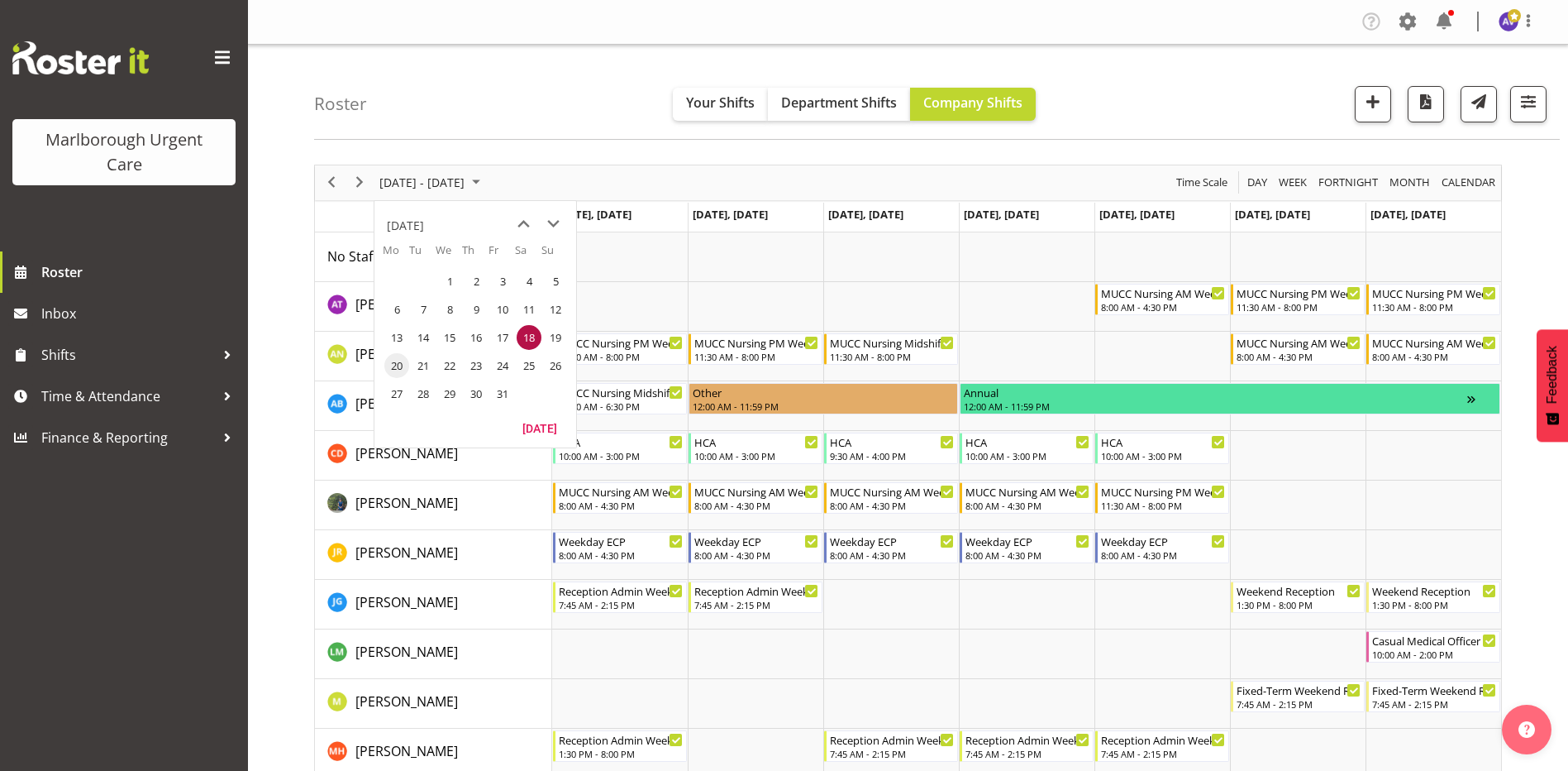
click at [401, 370] on span "20" at bounding box center [396, 365] width 25 height 25
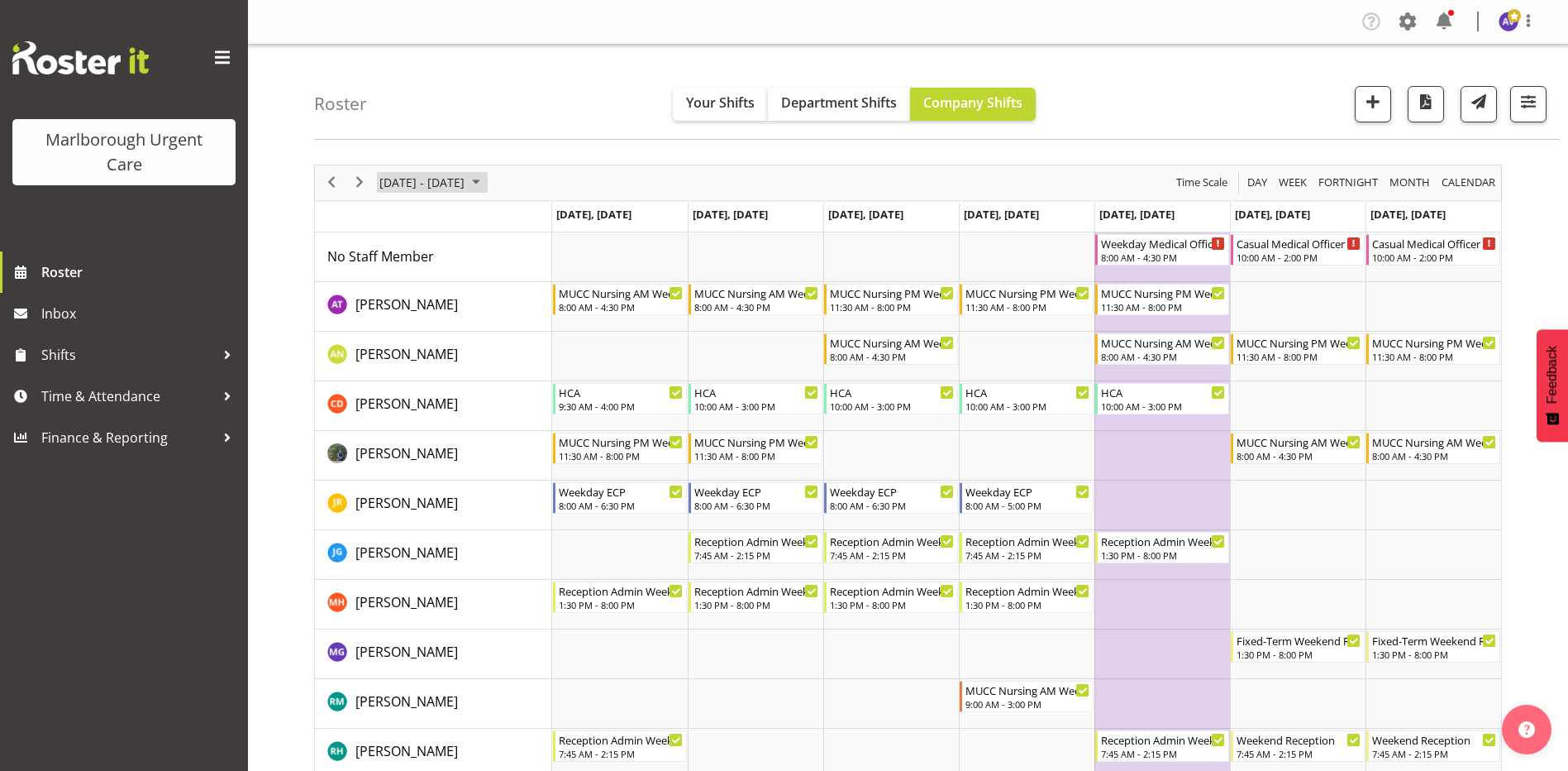
click at [431, 184] on span "[DATE] - [DATE]" at bounding box center [421, 183] width 88 height 21
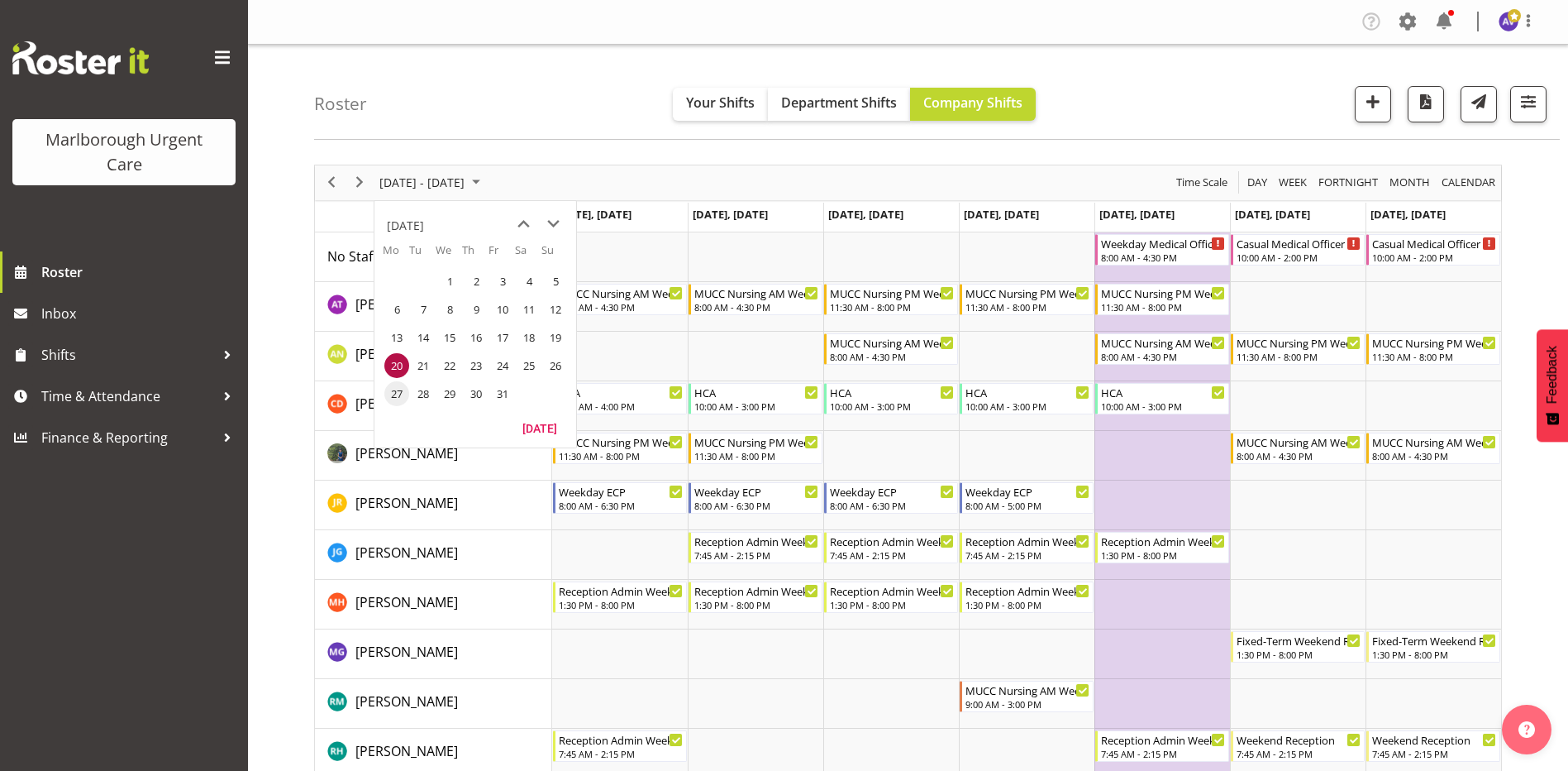
click at [396, 384] on span "27" at bounding box center [396, 394] width 25 height 25
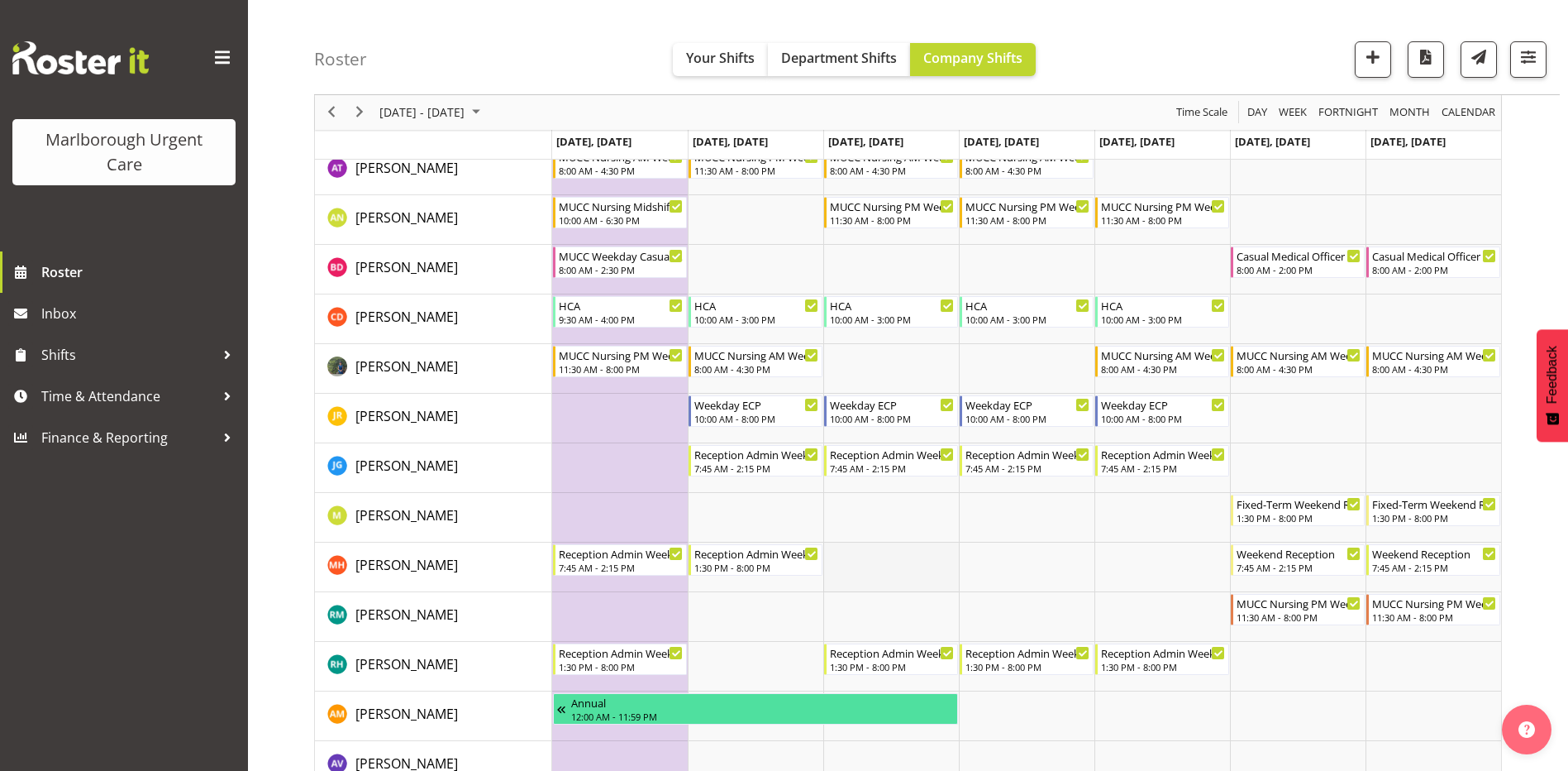
scroll to position [165, 0]
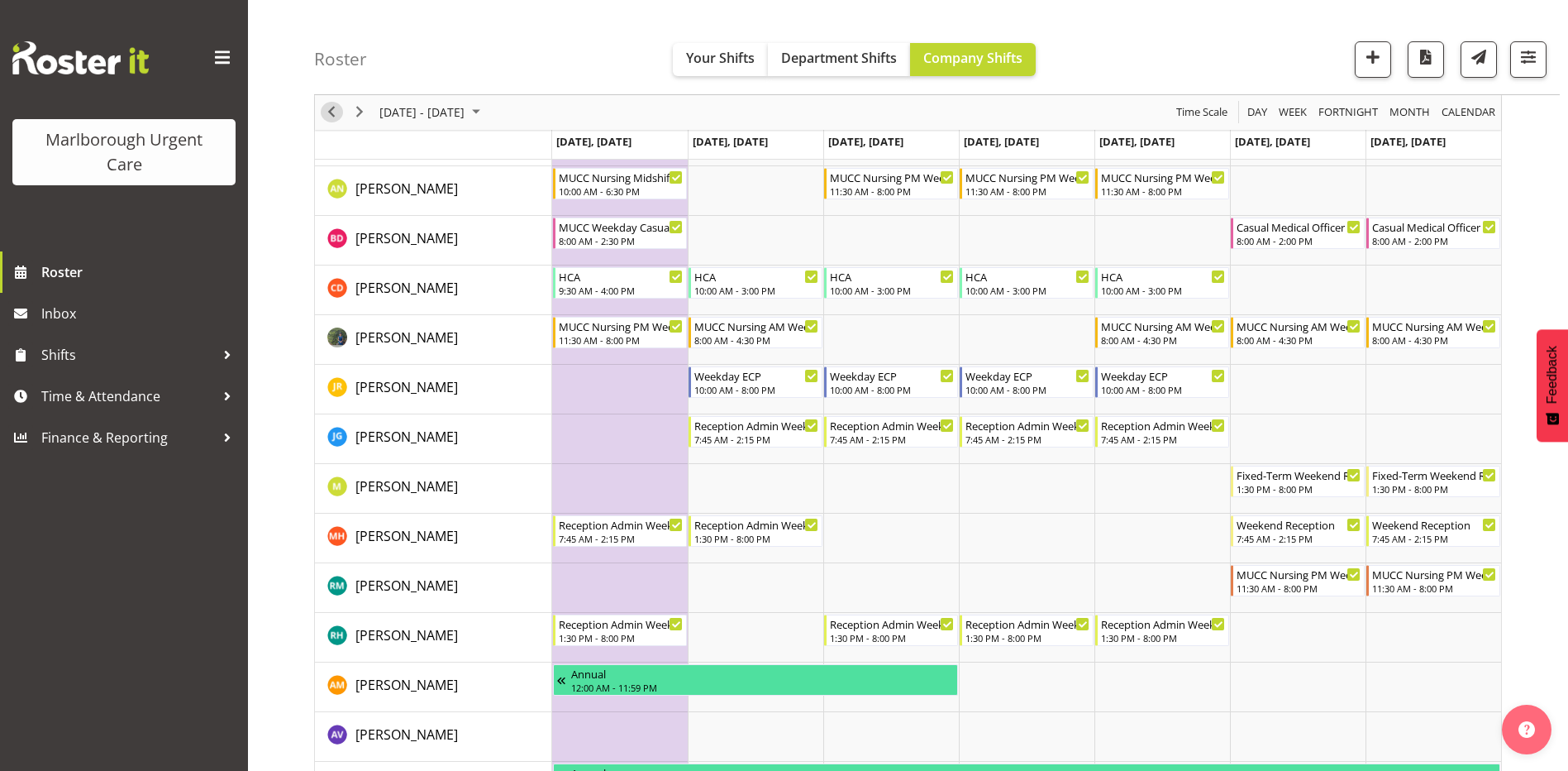
click at [327, 117] on span "Previous" at bounding box center [331, 113] width 20 height 21
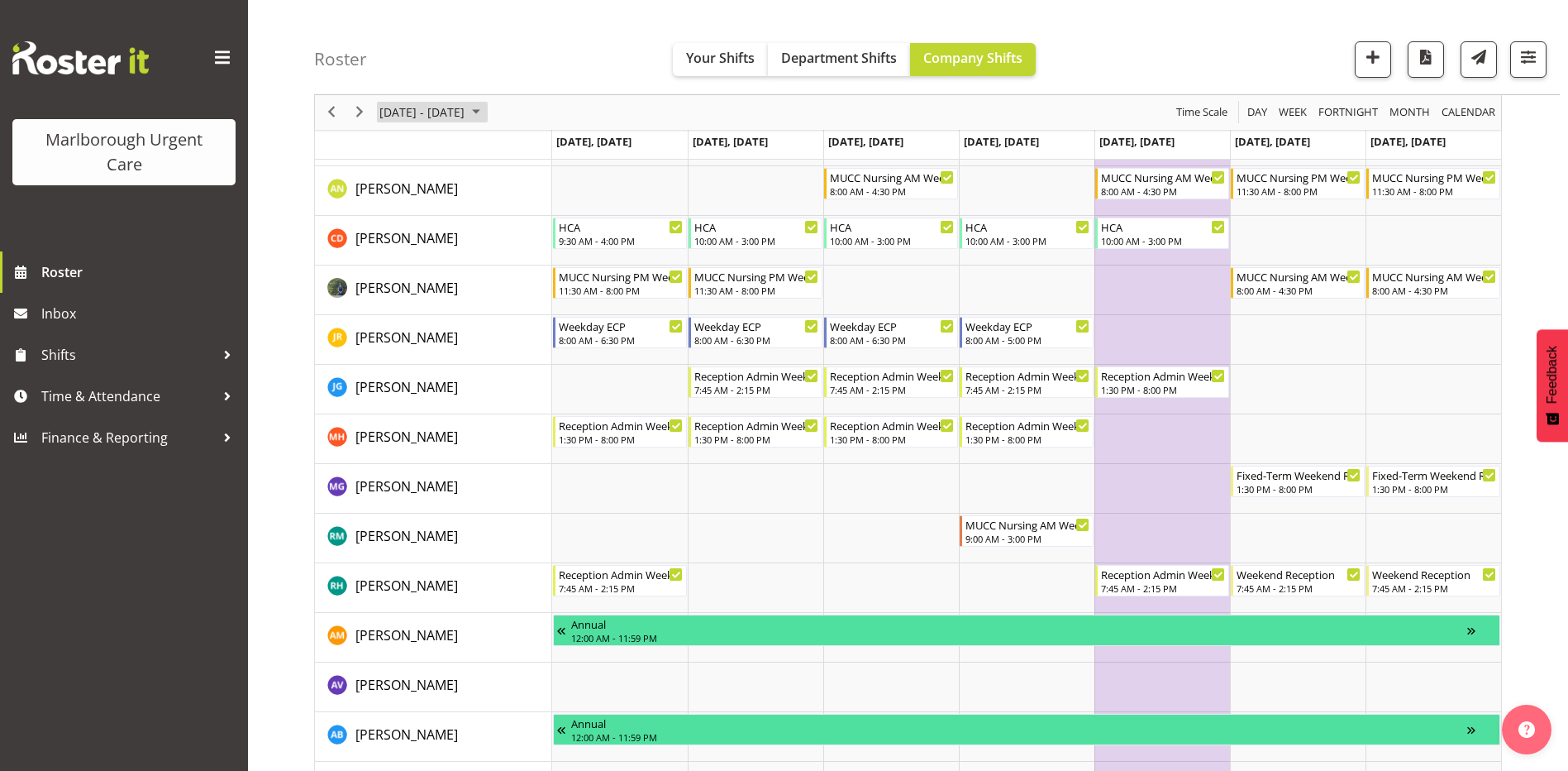
click at [434, 111] on span "[DATE] - [DATE]" at bounding box center [421, 113] width 88 height 21
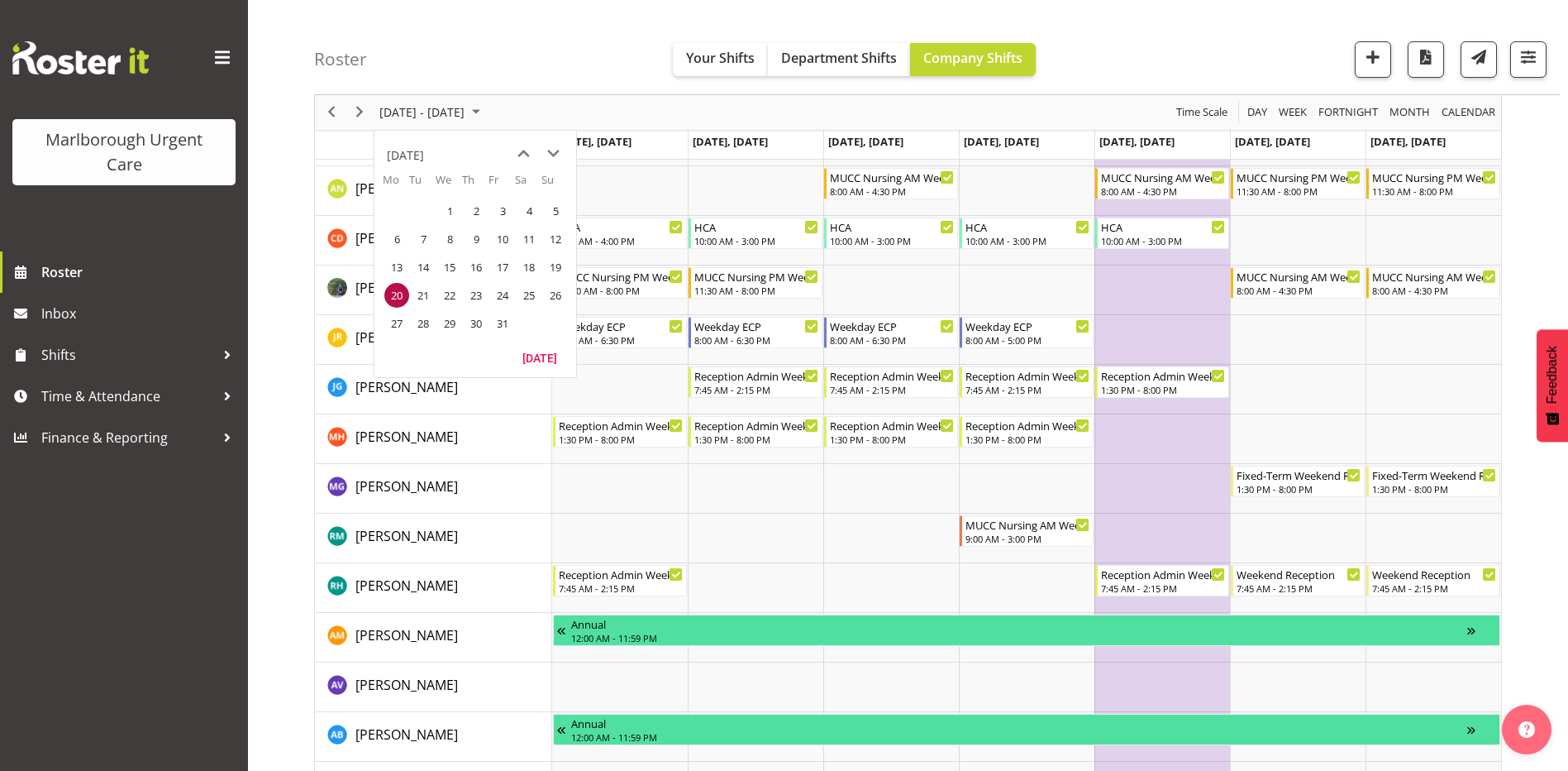
click at [390, 329] on span "27" at bounding box center [396, 323] width 25 height 25
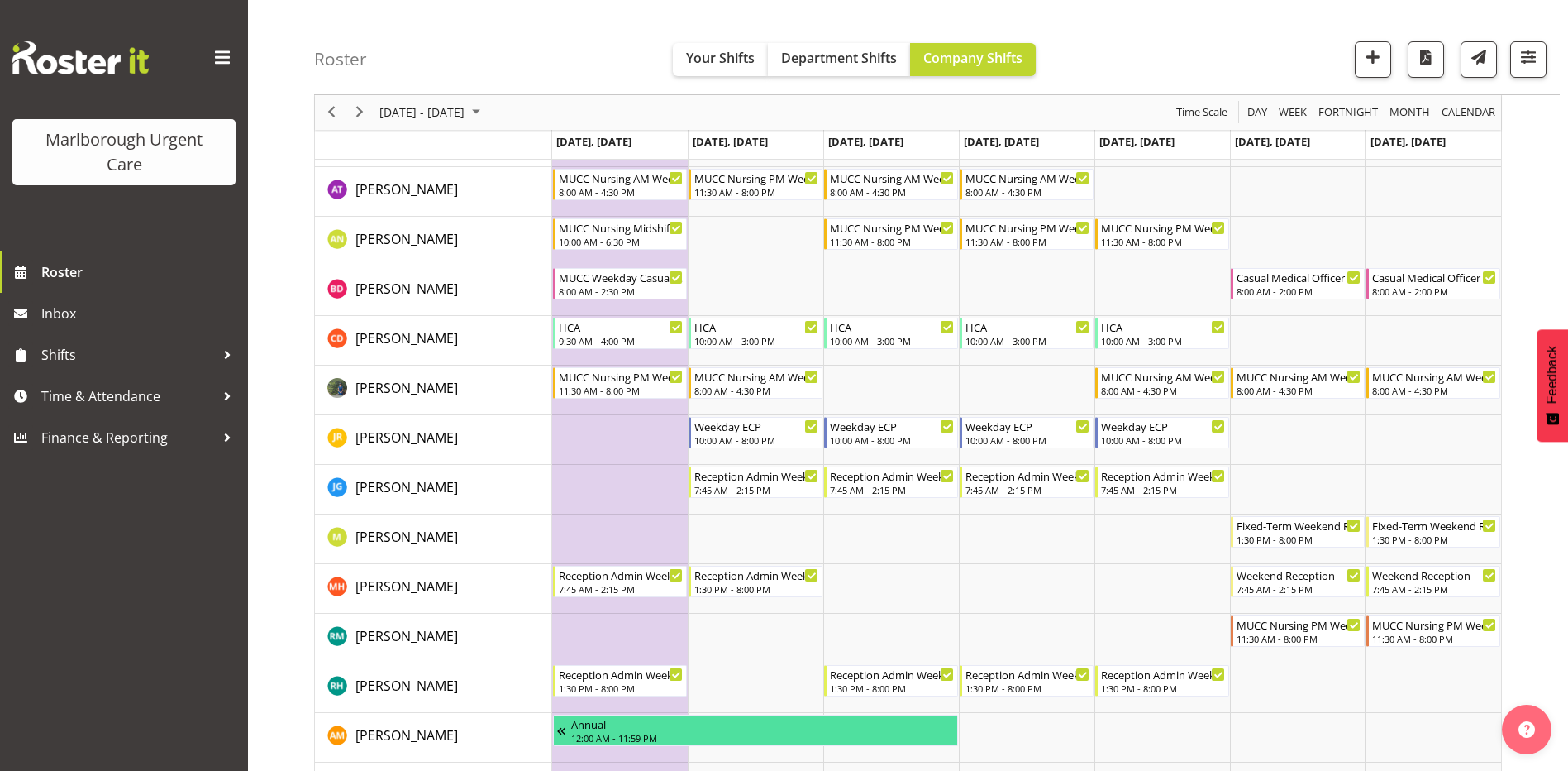
scroll to position [83, 0]
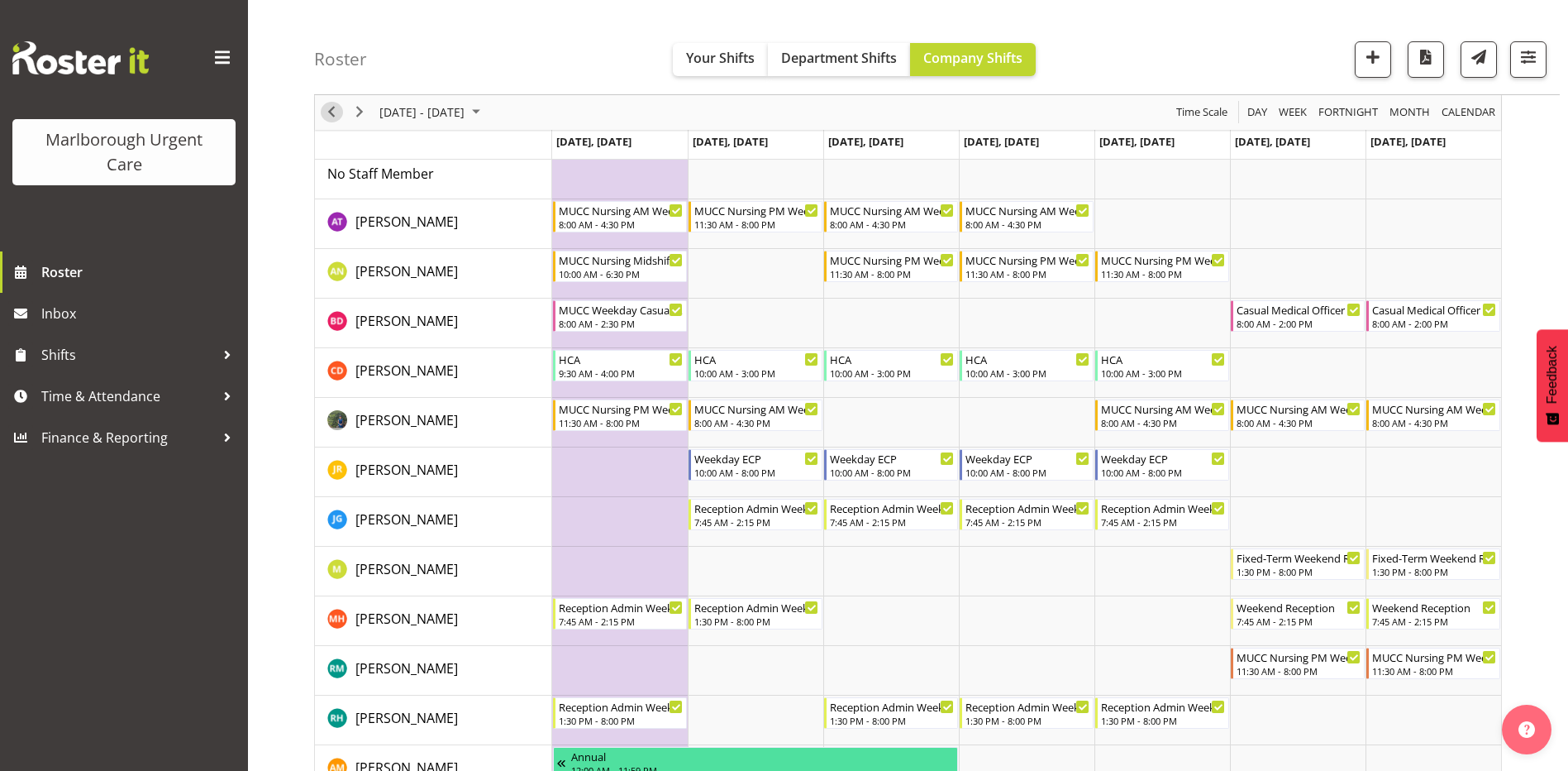
click at [333, 118] on span "Previous" at bounding box center [331, 113] width 20 height 21
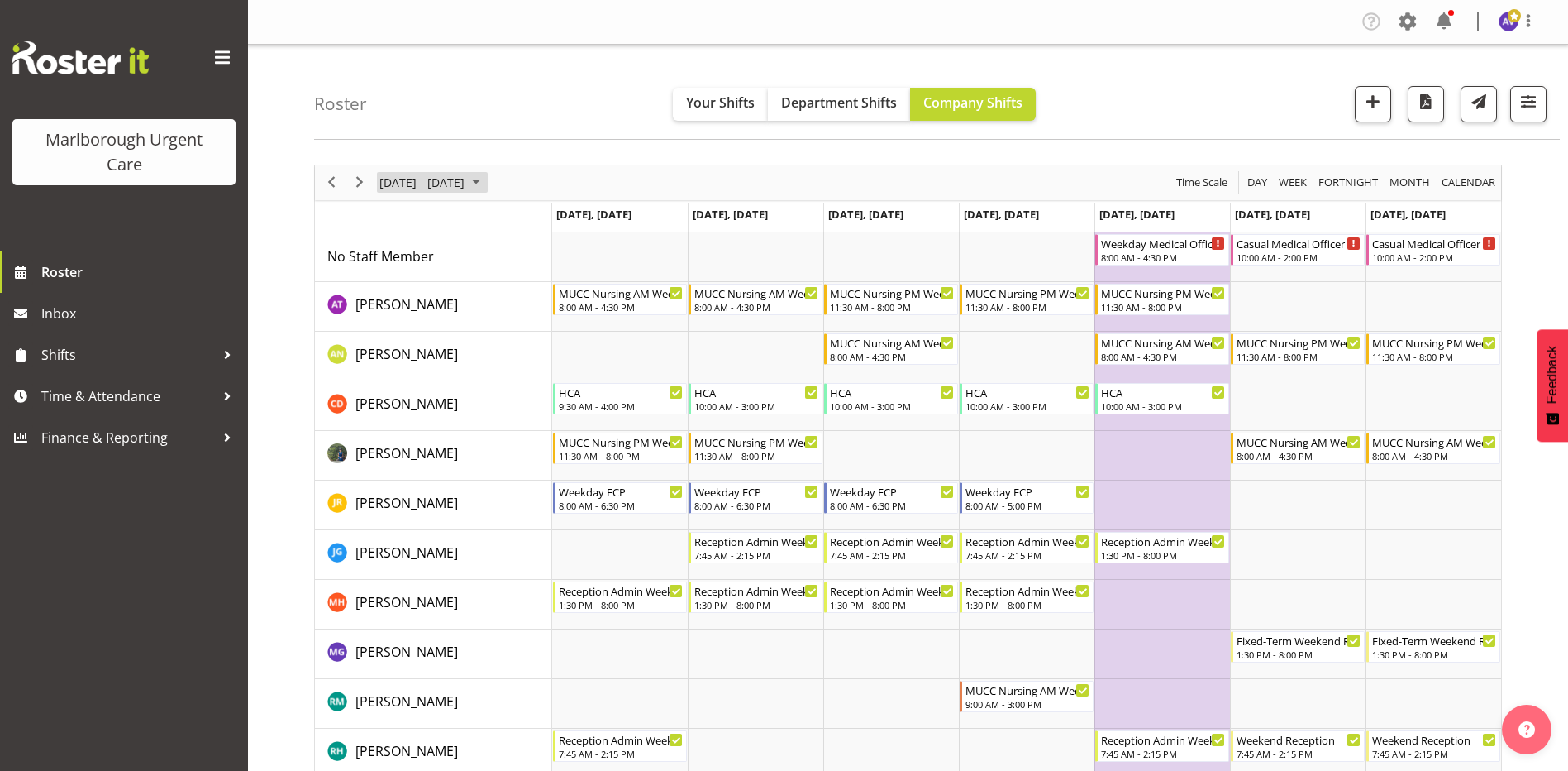
click at [430, 175] on span "[DATE] - [DATE]" at bounding box center [421, 183] width 88 height 21
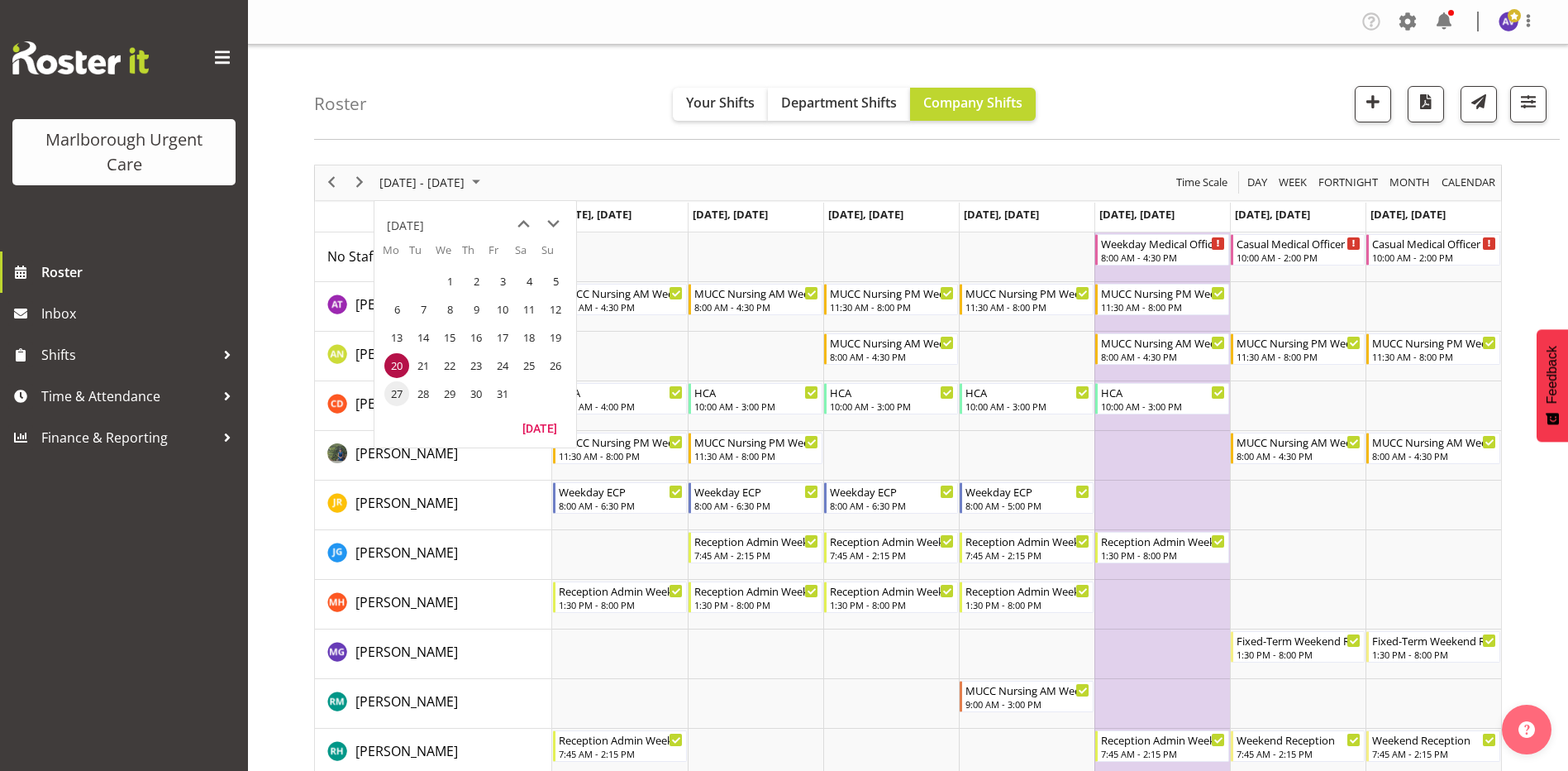
click at [396, 389] on span "27" at bounding box center [396, 394] width 25 height 25
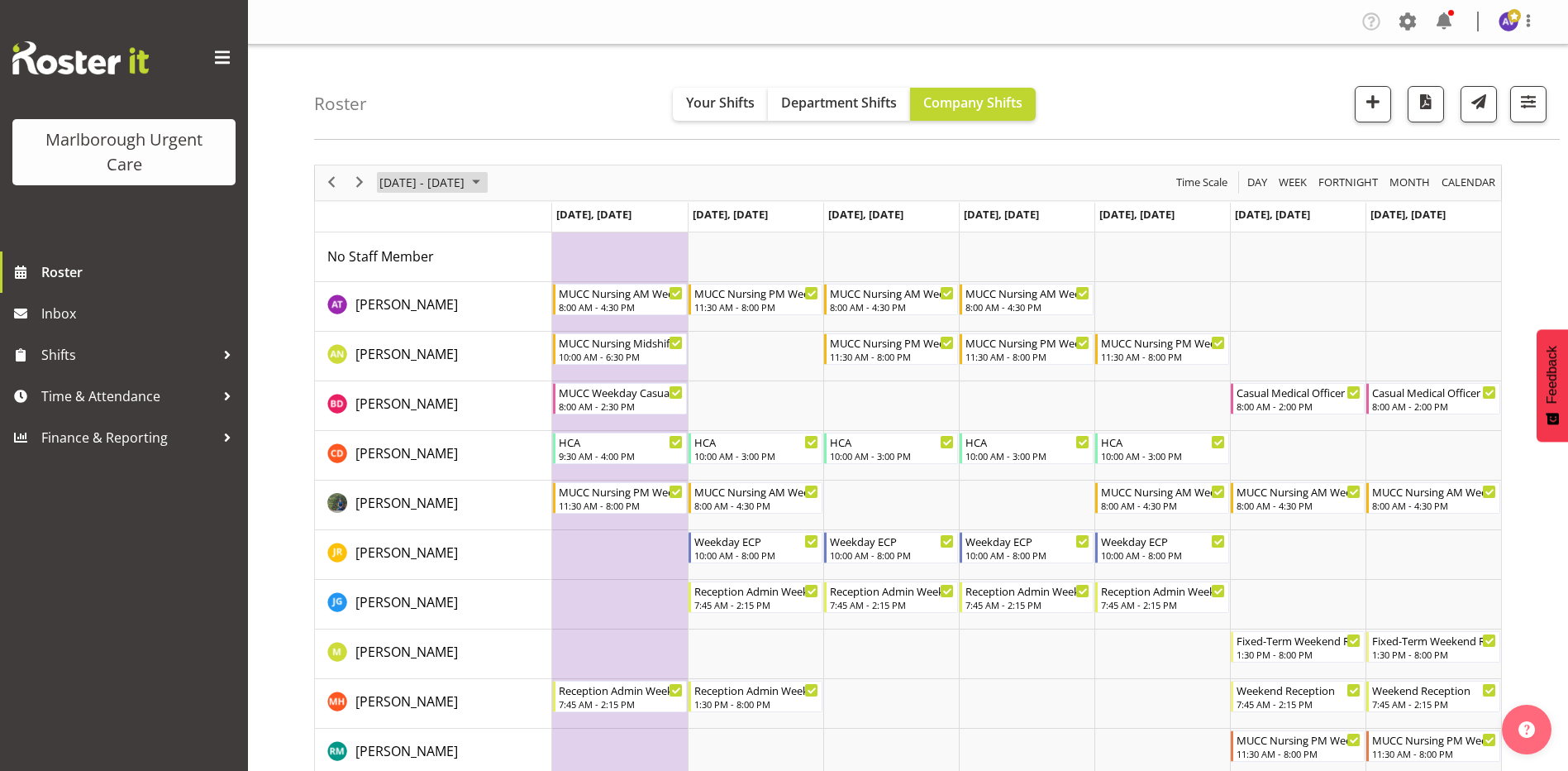
click at [427, 176] on span "[DATE] - [DATE]" at bounding box center [421, 183] width 88 height 21
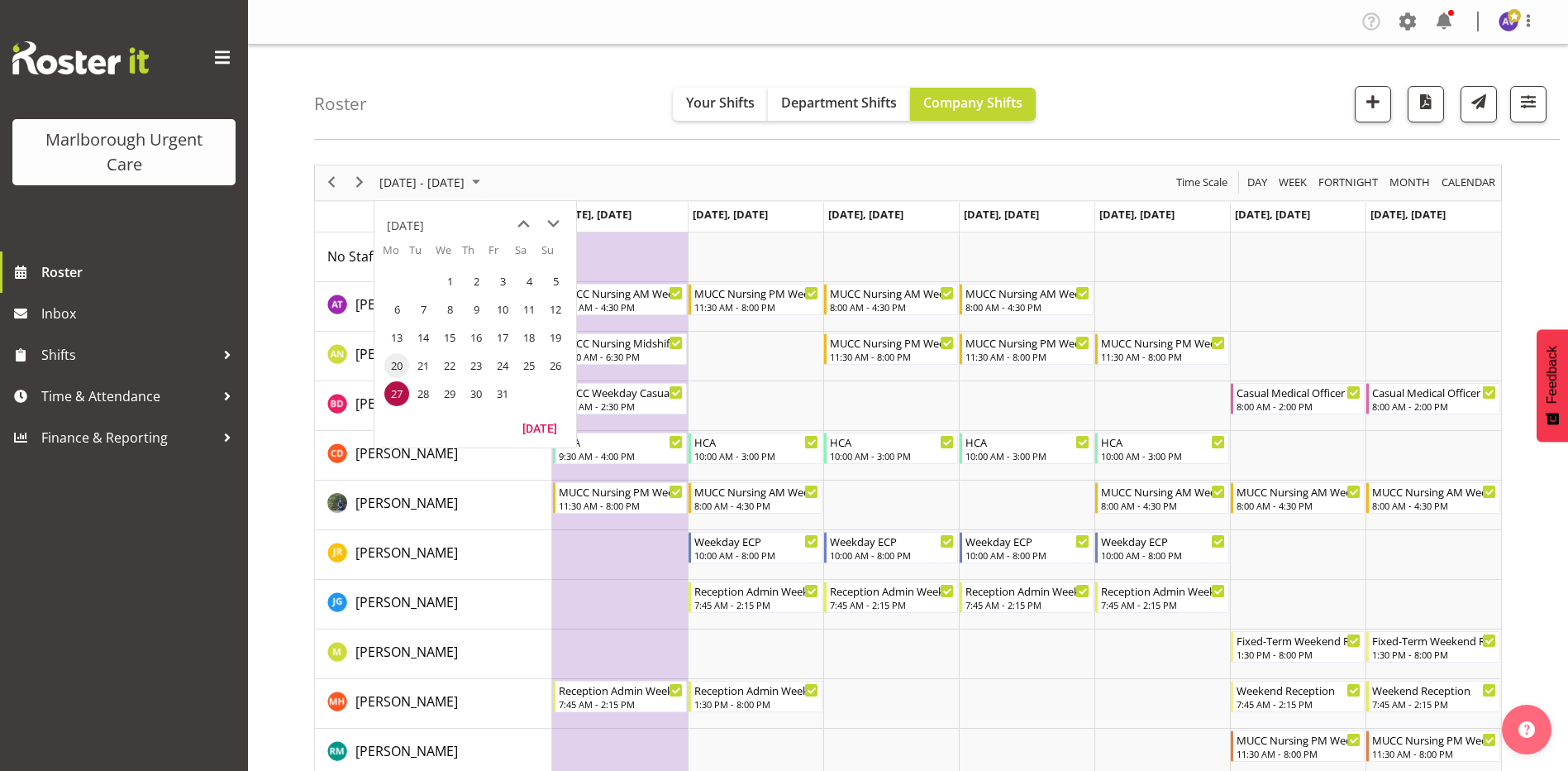
click at [396, 372] on span "20" at bounding box center [396, 365] width 25 height 25
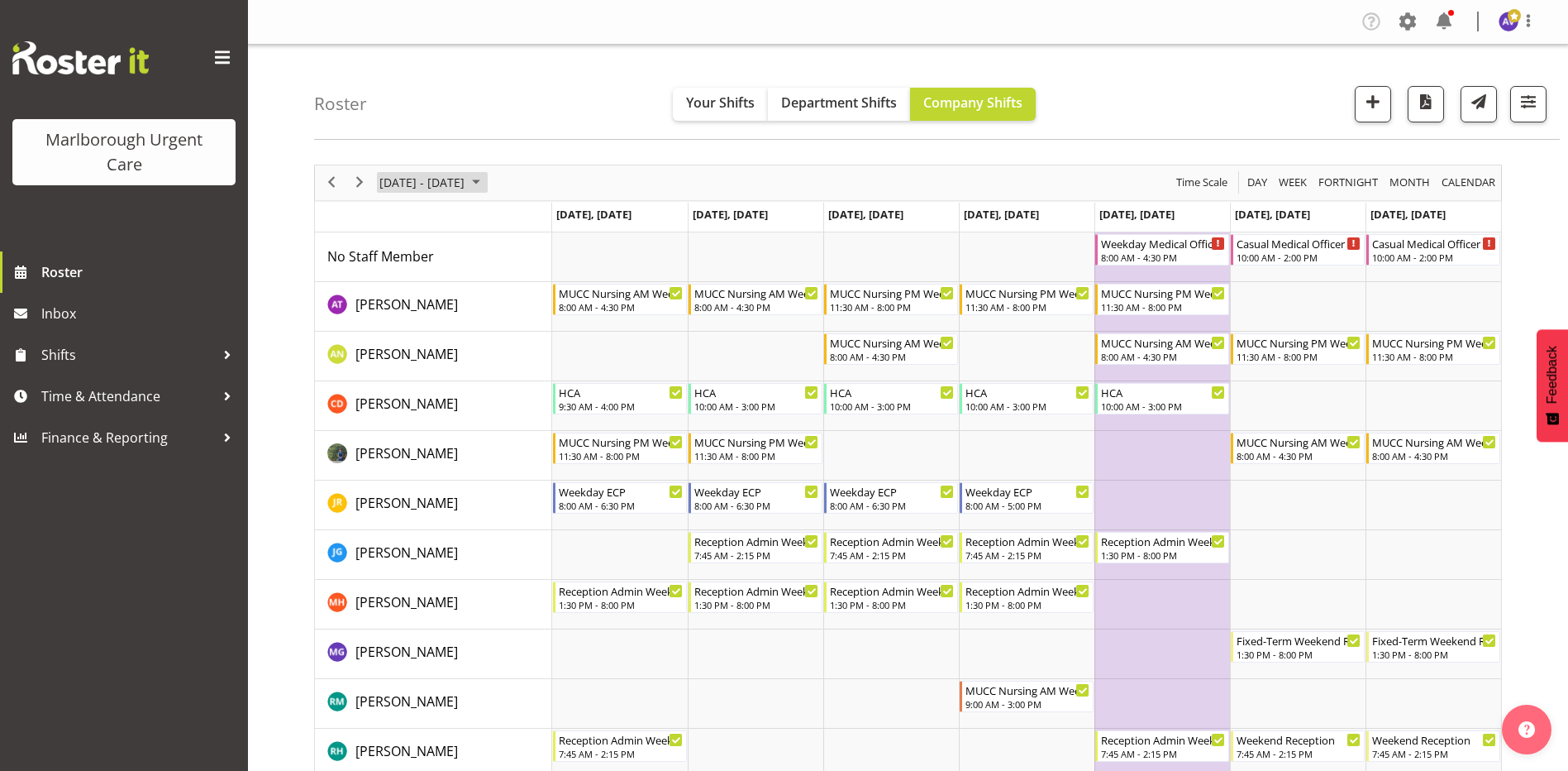
click at [404, 178] on span "[DATE] - [DATE]" at bounding box center [421, 183] width 88 height 21
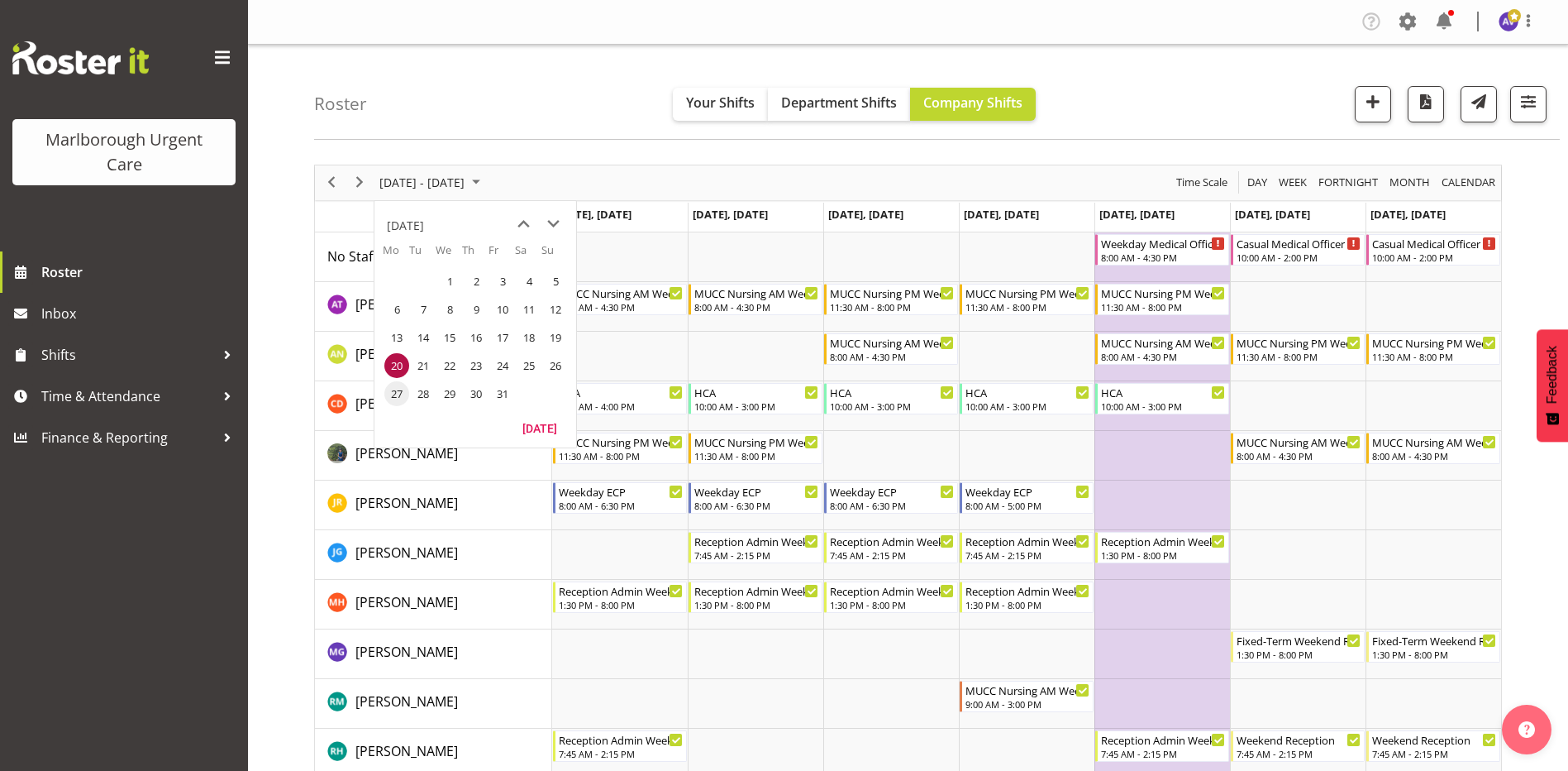
click at [400, 396] on span "27" at bounding box center [396, 394] width 25 height 25
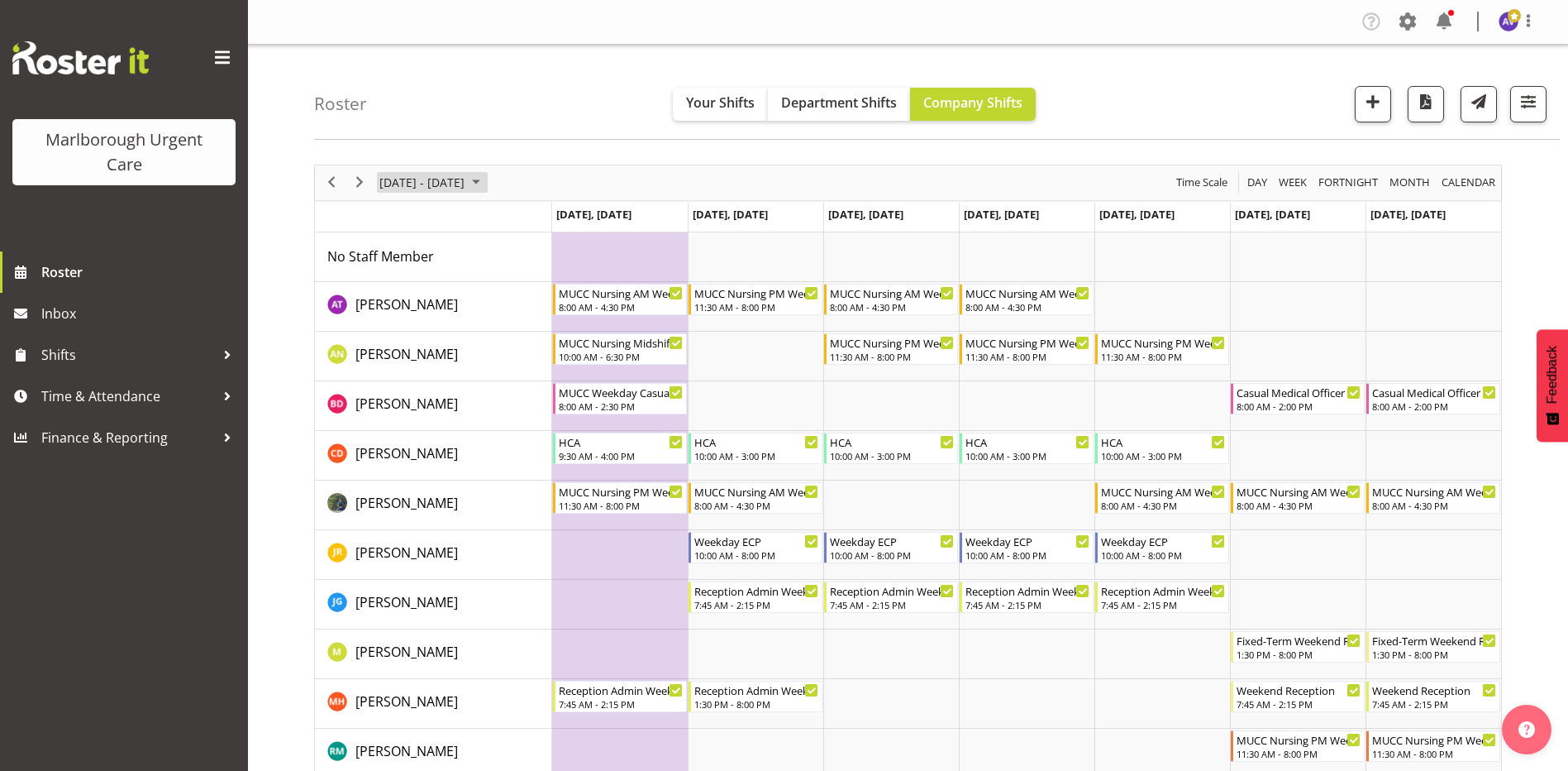
click at [435, 177] on span "[DATE] - [DATE]" at bounding box center [421, 183] width 88 height 21
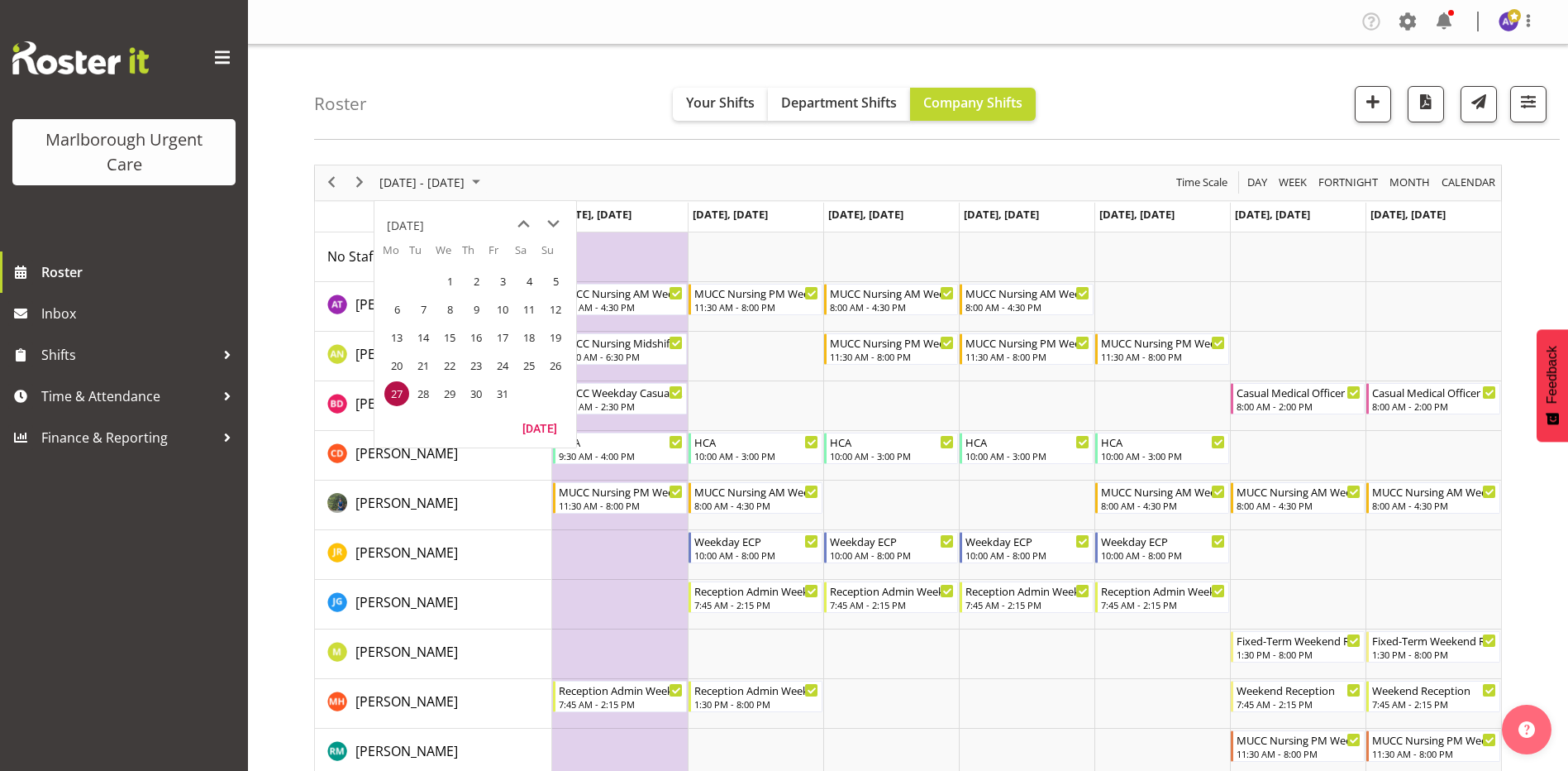
click at [536, 86] on div "Roster Your Shifts Department Shifts Company Shifts All Locations [GEOGRAPHIC_D…" at bounding box center [936, 92] width 1246 height 95
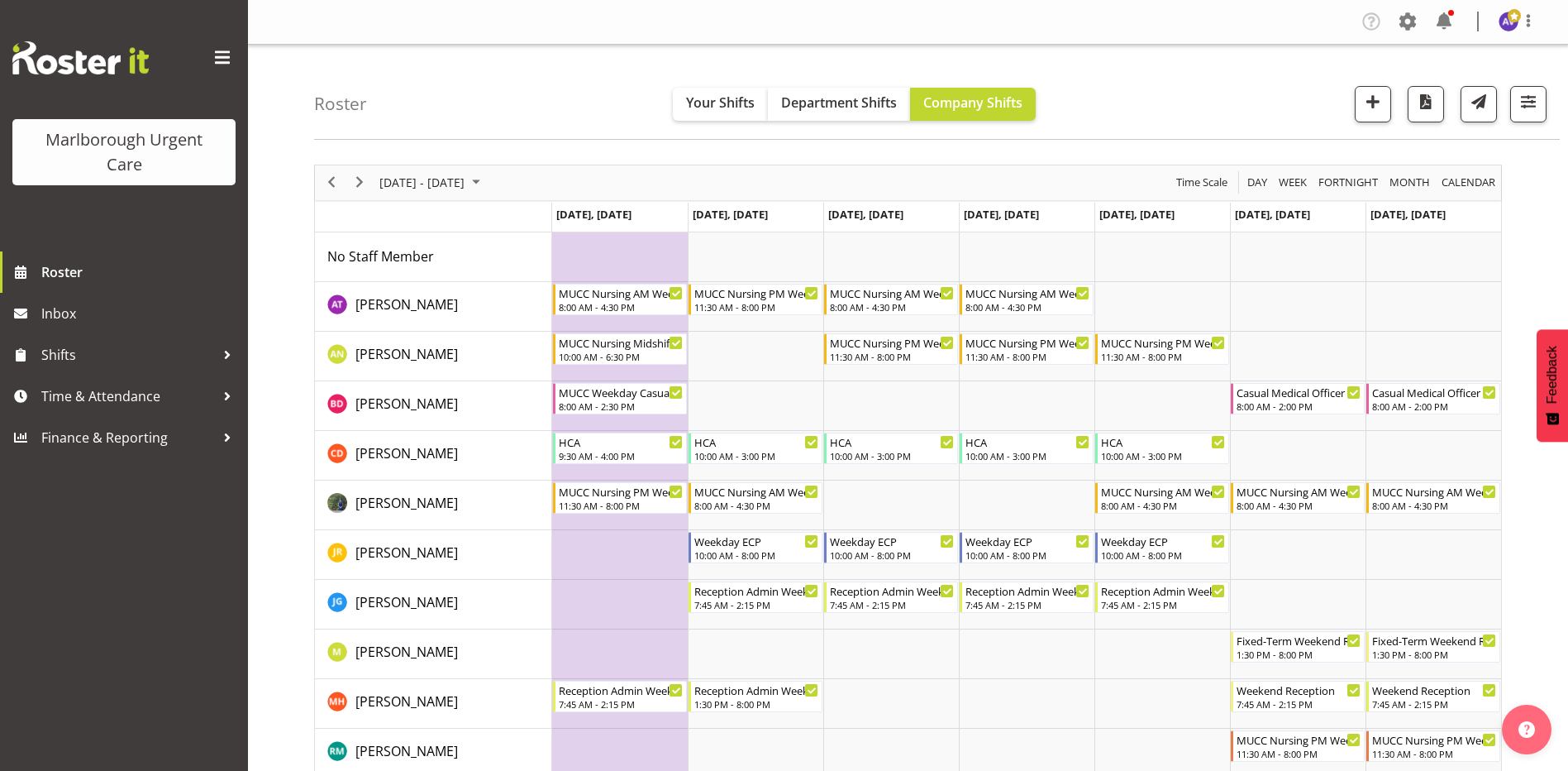
click at [436, 168] on div "[DATE] - [DATE]" at bounding box center [431, 183] width 117 height 35
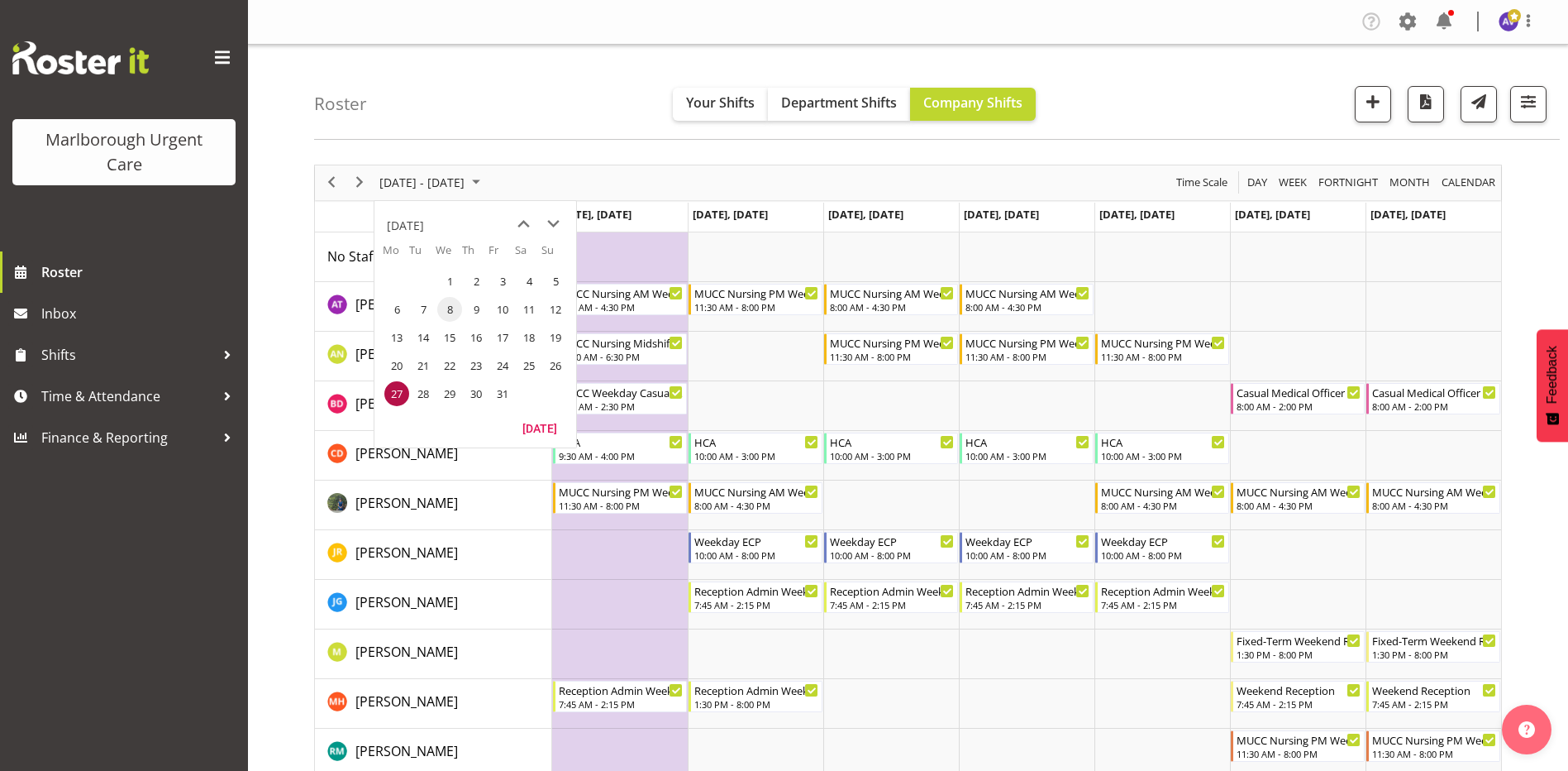
click at [454, 312] on span "8" at bounding box center [449, 309] width 25 height 25
